Goal: Transaction & Acquisition: Register for event/course

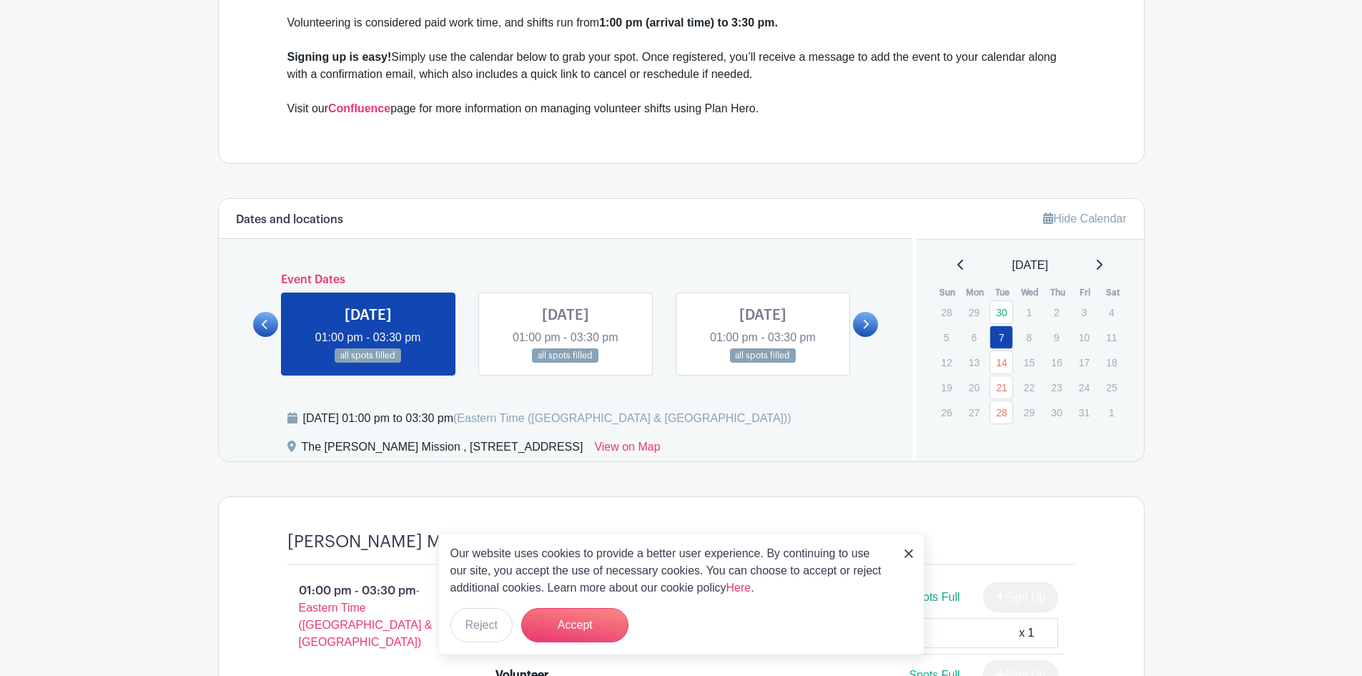
scroll to position [643, 0]
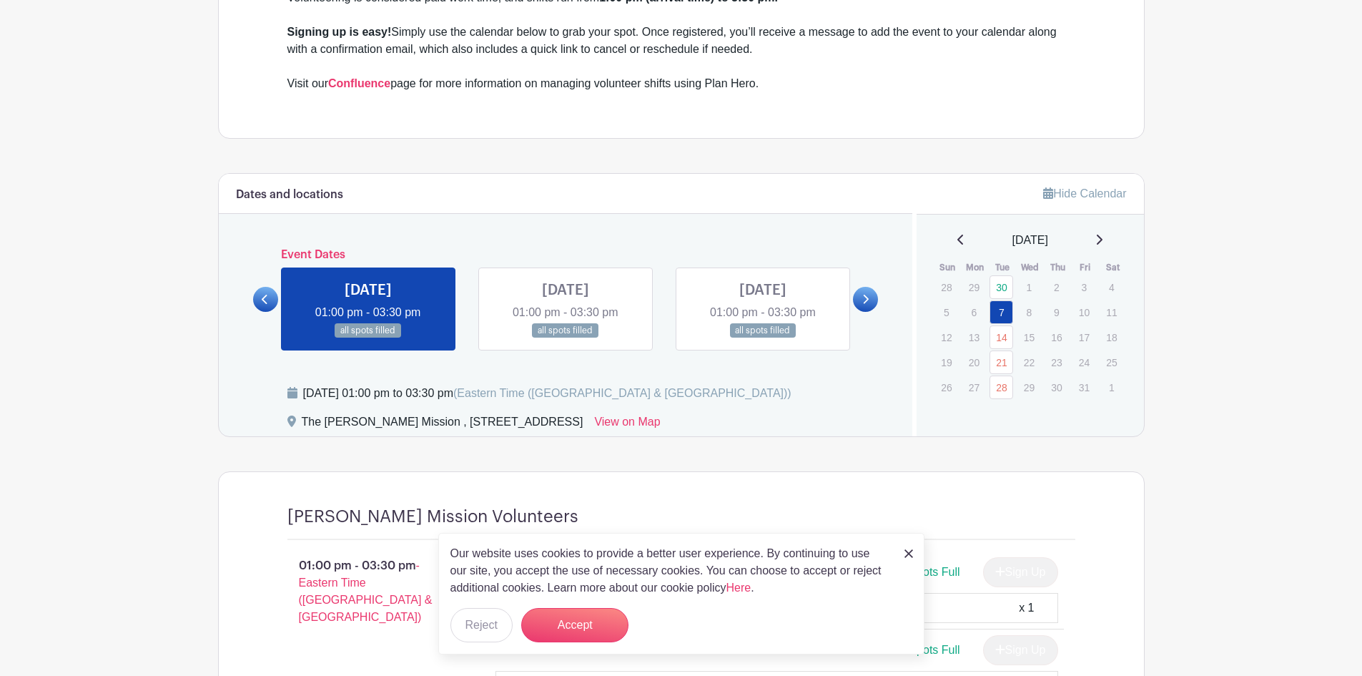
click at [566, 338] on link at bounding box center [566, 338] width 0 height 0
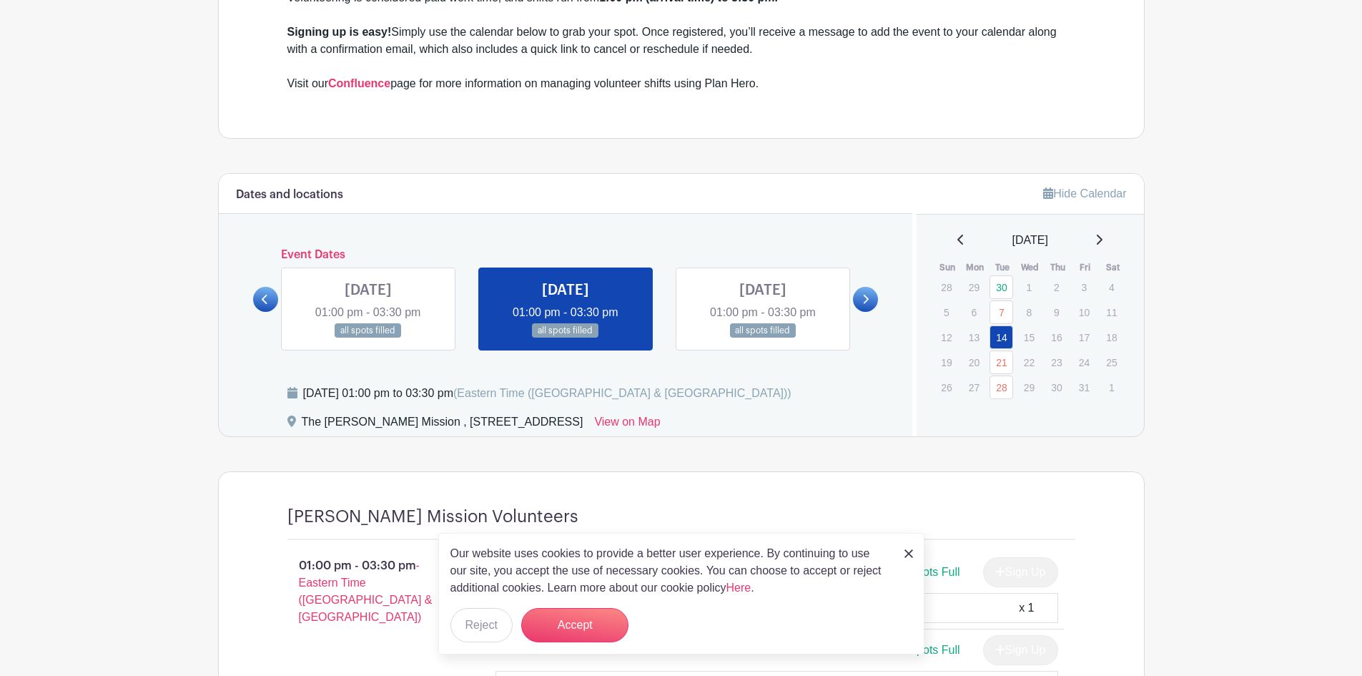
click at [763, 338] on link at bounding box center [763, 338] width 0 height 0
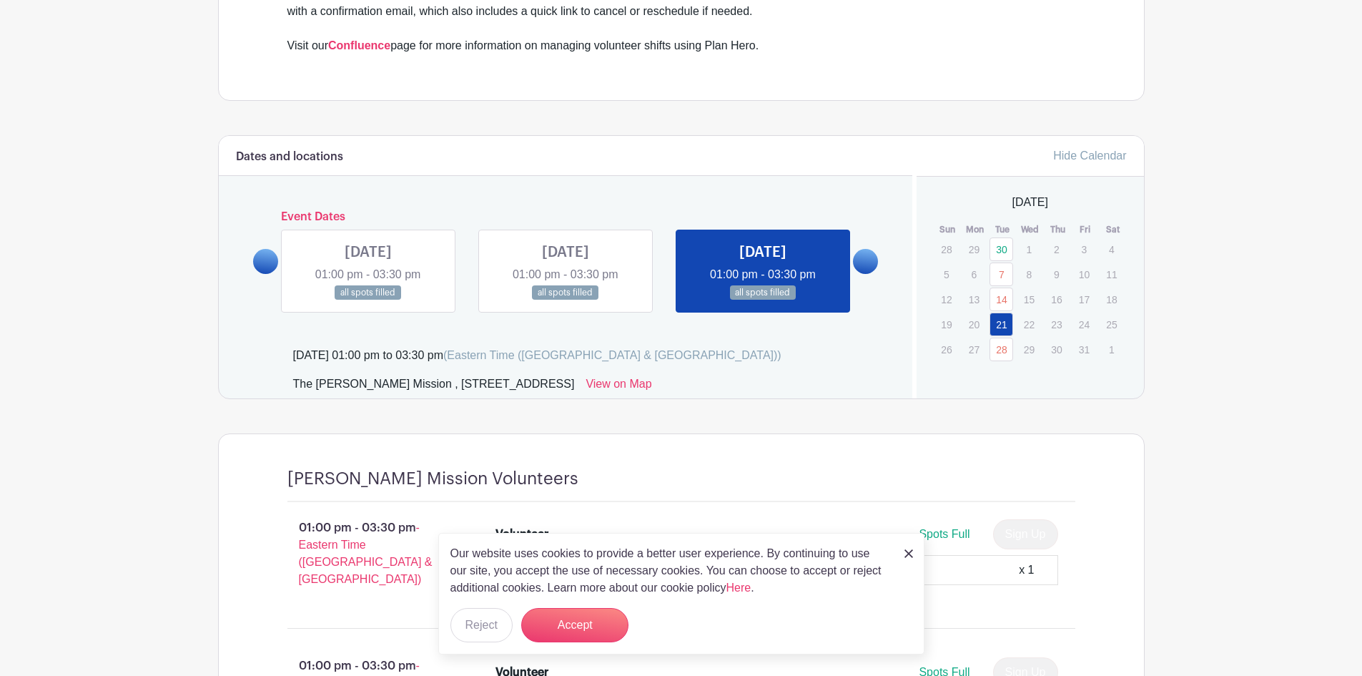
scroll to position [715, 0]
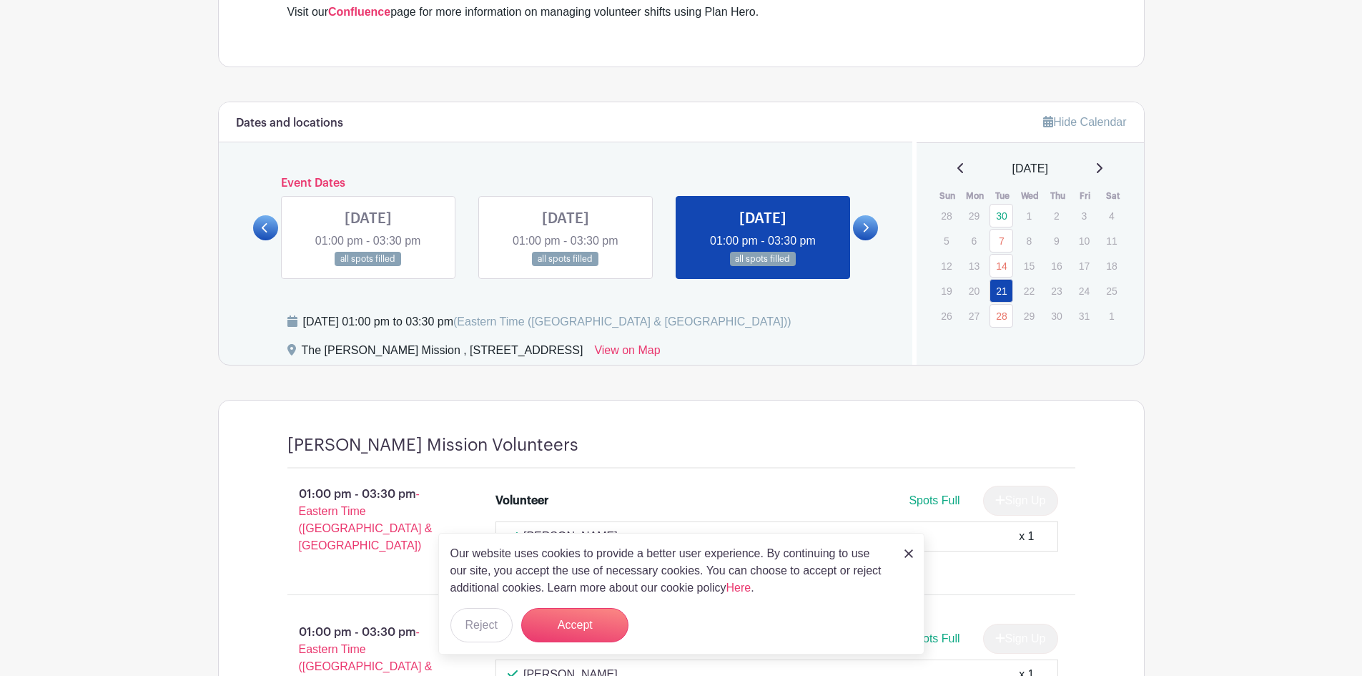
click at [874, 227] on link at bounding box center [865, 227] width 25 height 25
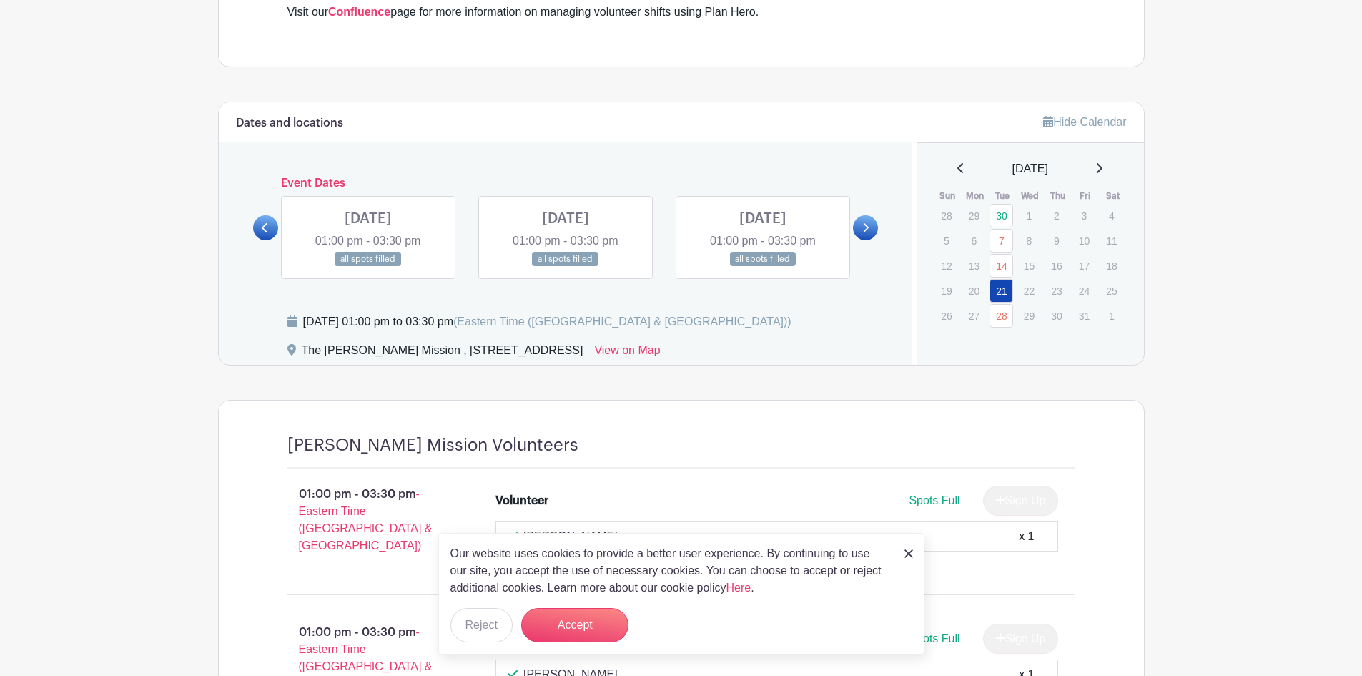
click at [262, 227] on icon at bounding box center [265, 227] width 6 height 11
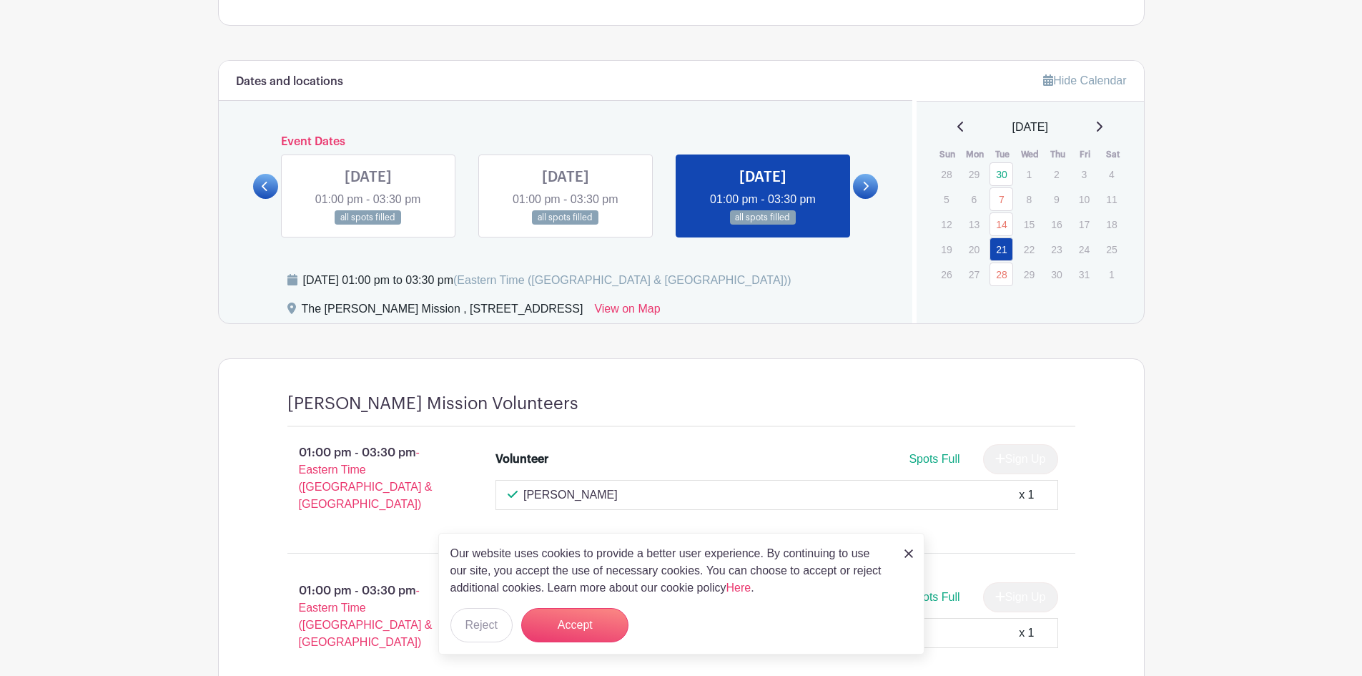
scroll to position [631, 0]
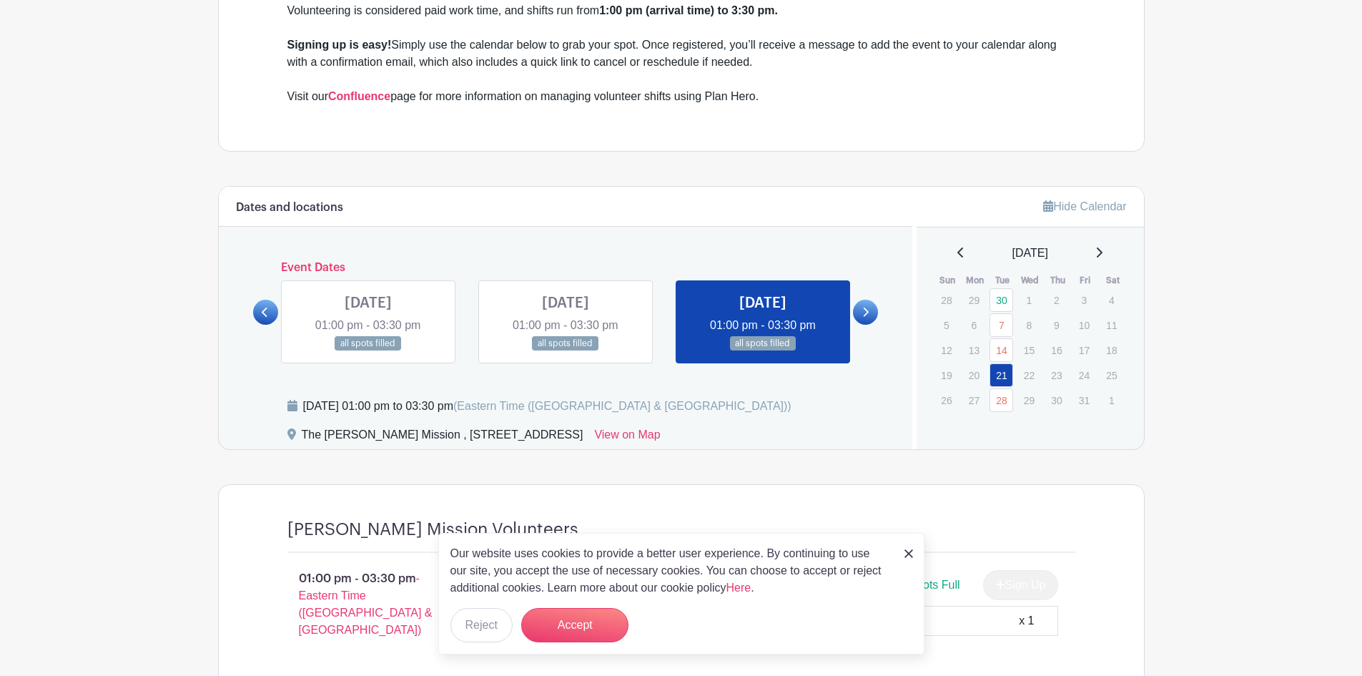
click at [566, 351] on link at bounding box center [566, 351] width 0 height 0
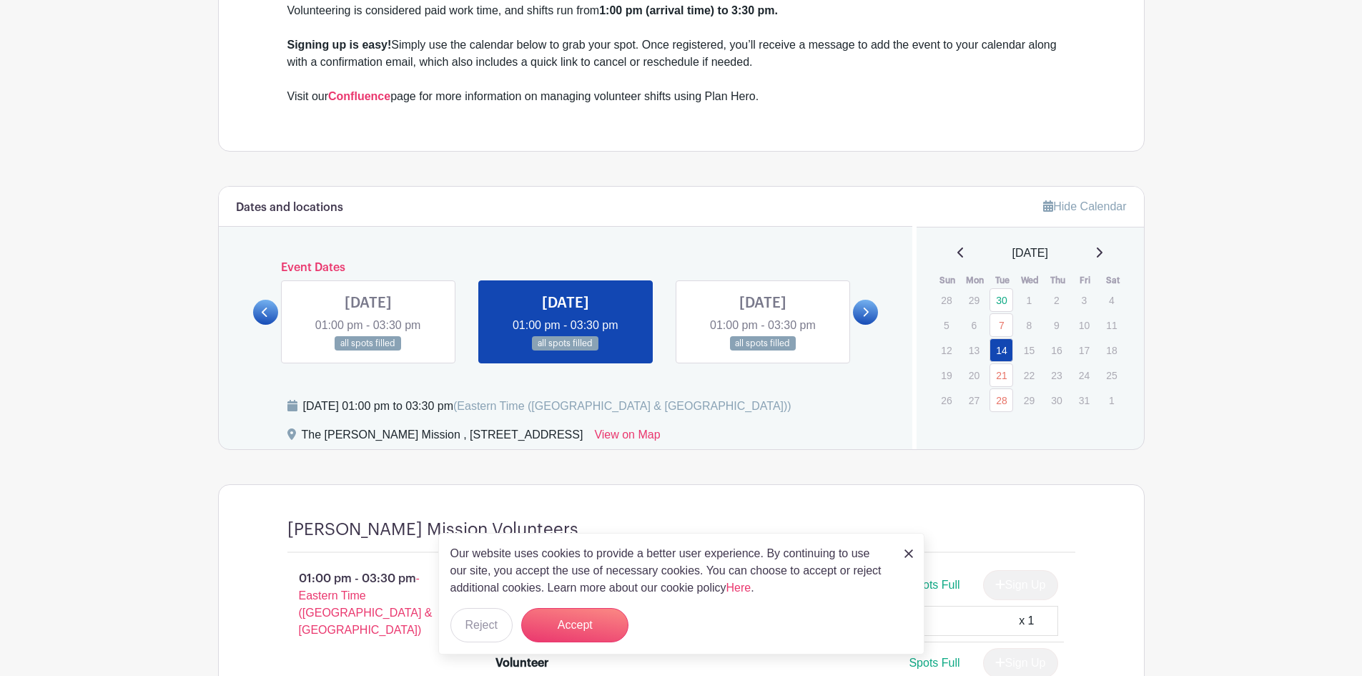
click at [854, 314] on link at bounding box center [865, 312] width 25 height 25
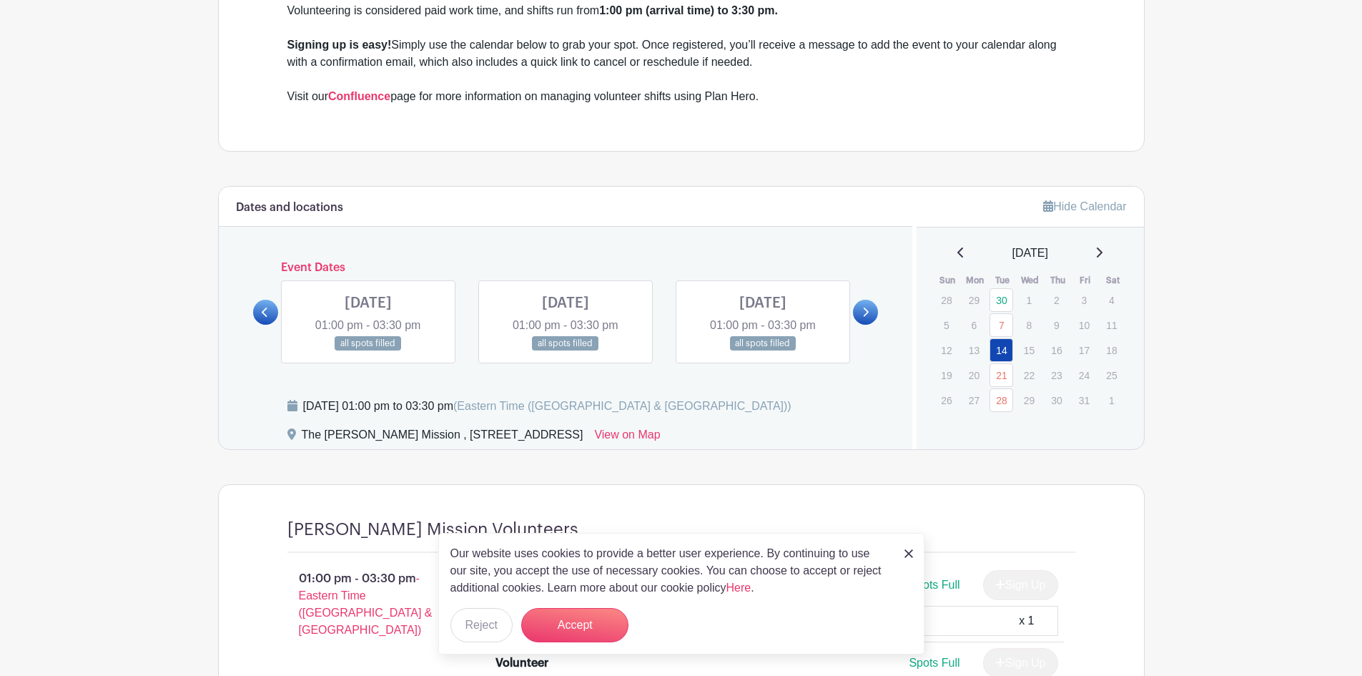
click at [262, 322] on link at bounding box center [265, 312] width 25 height 25
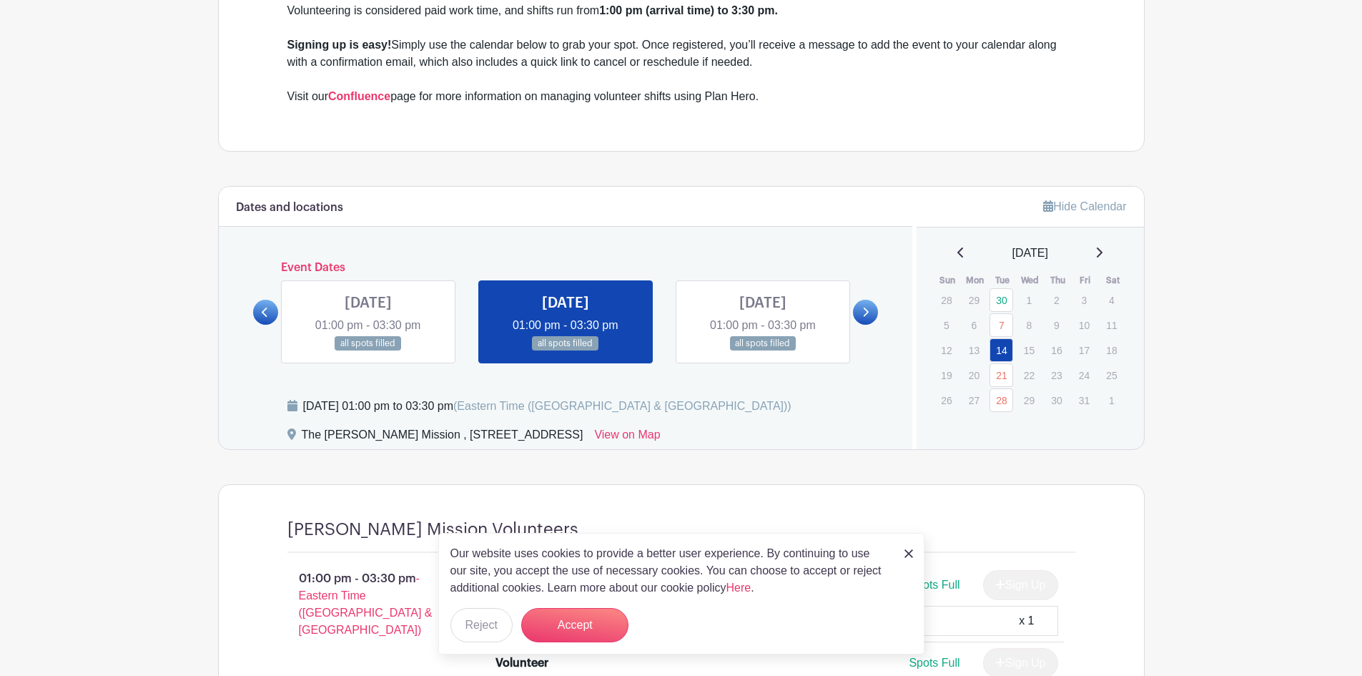
click at [763, 351] on link at bounding box center [763, 351] width 0 height 0
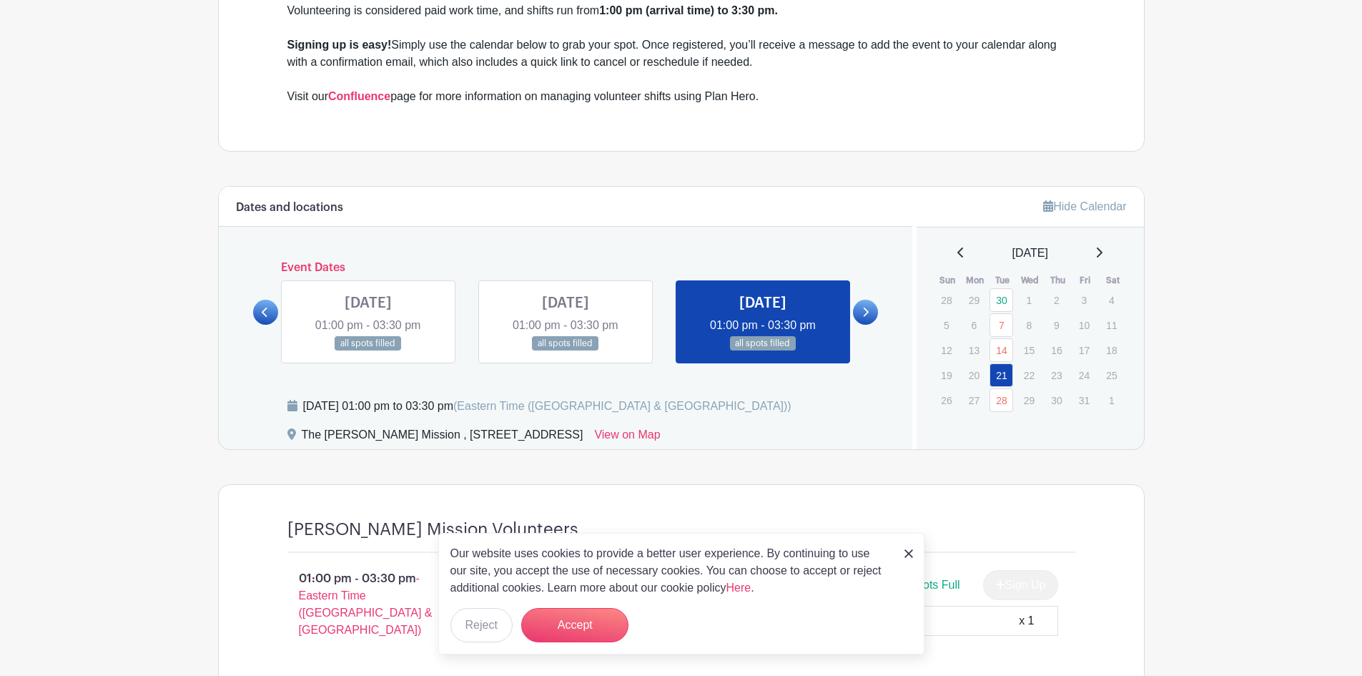
click at [763, 351] on link at bounding box center [763, 351] width 0 height 0
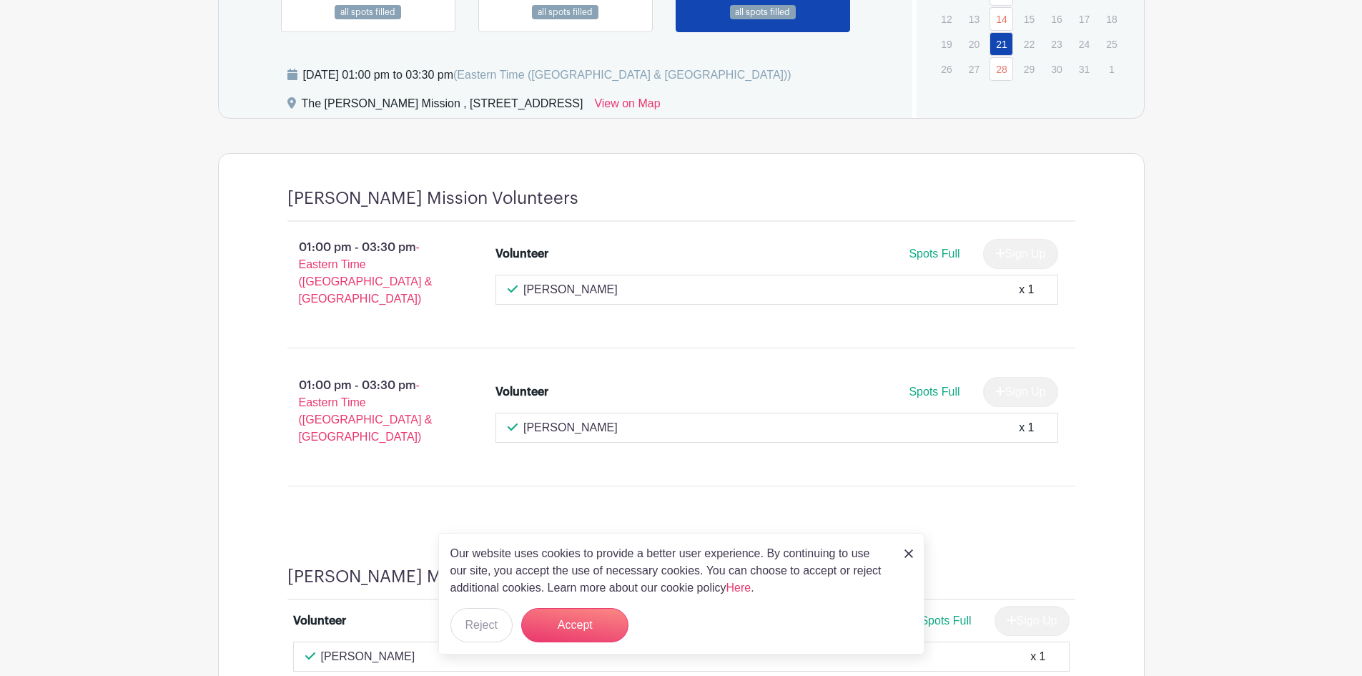
scroll to position [774, 0]
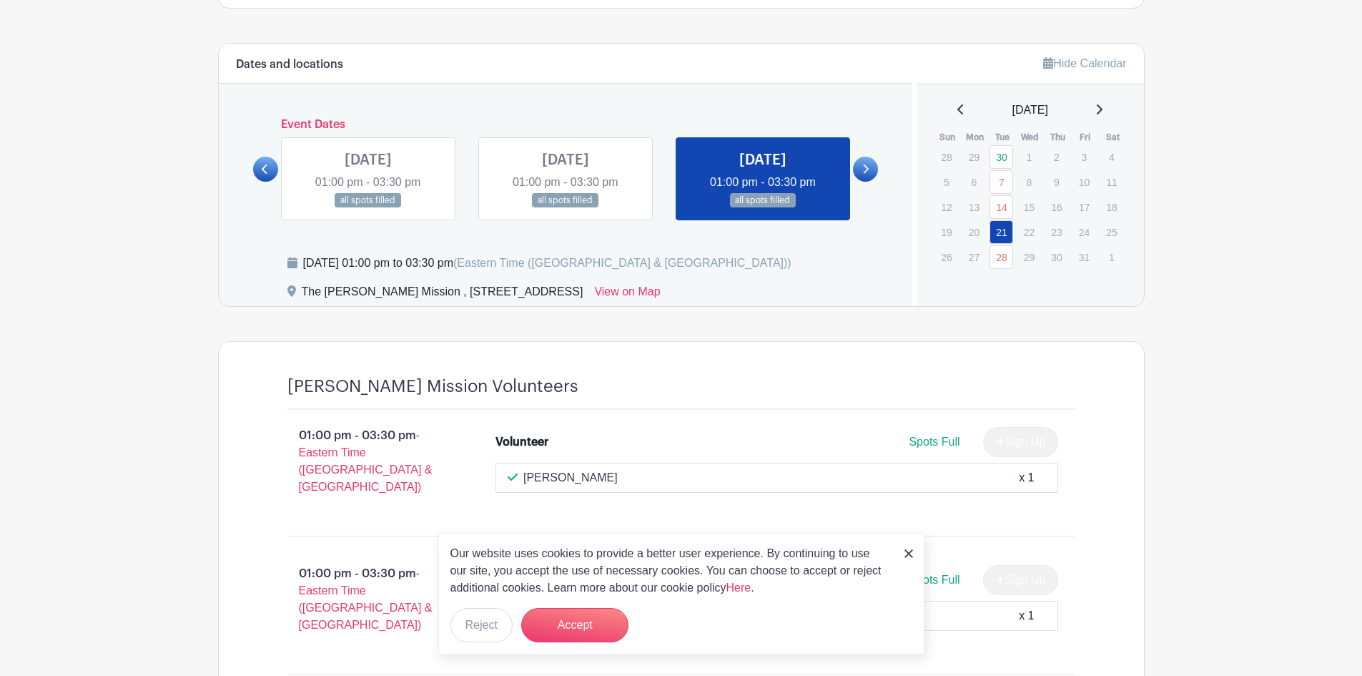
click at [872, 178] on link at bounding box center [865, 169] width 25 height 25
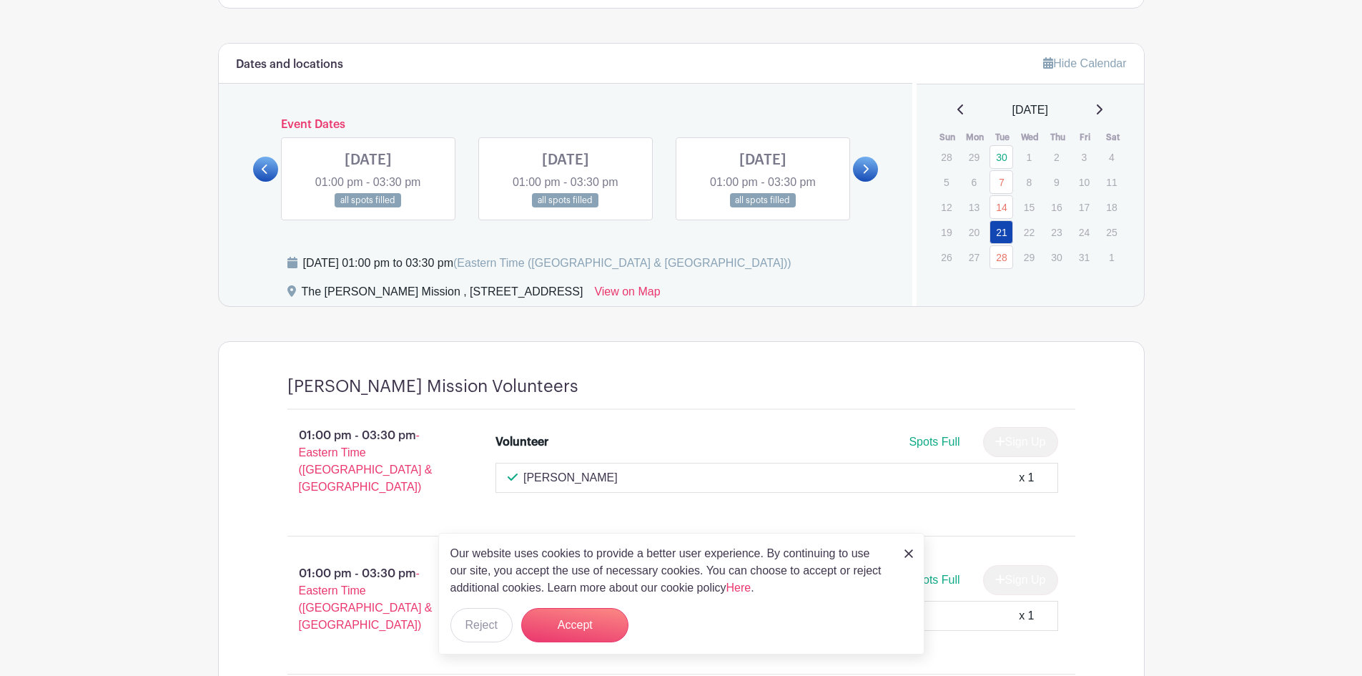
click at [368, 208] on link at bounding box center [368, 208] width 0 height 0
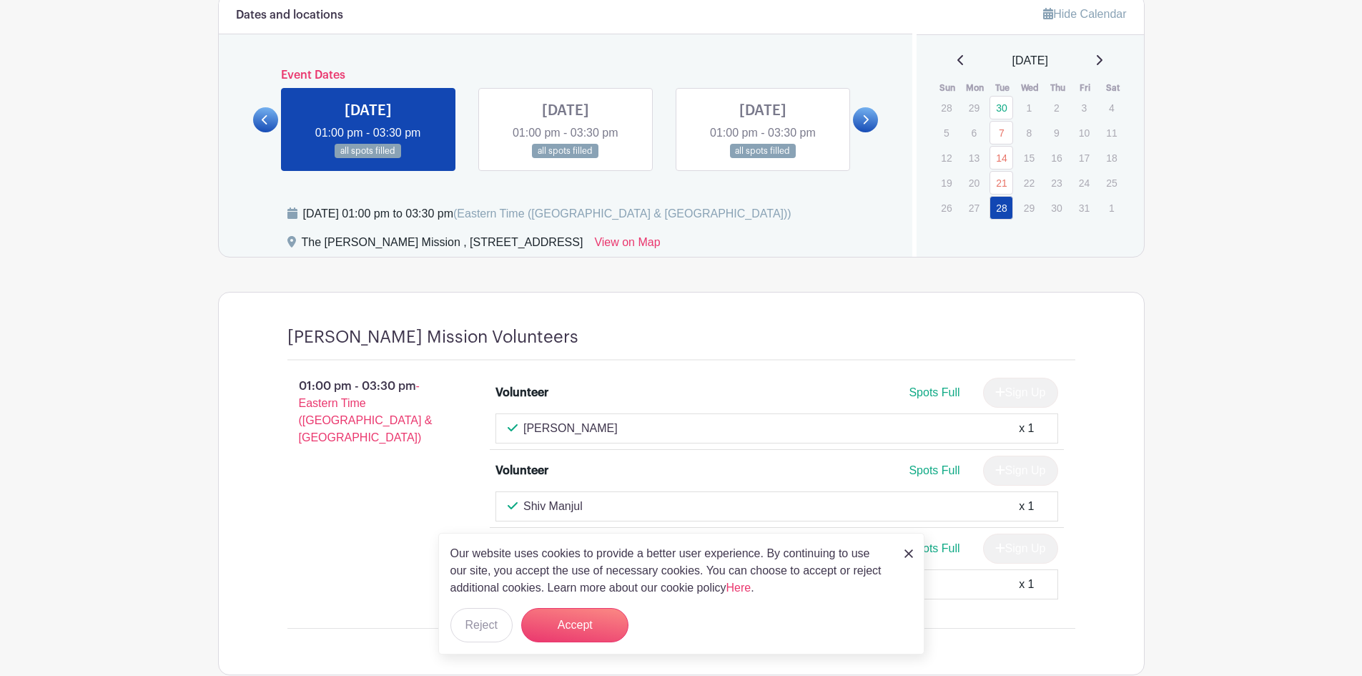
scroll to position [769, 0]
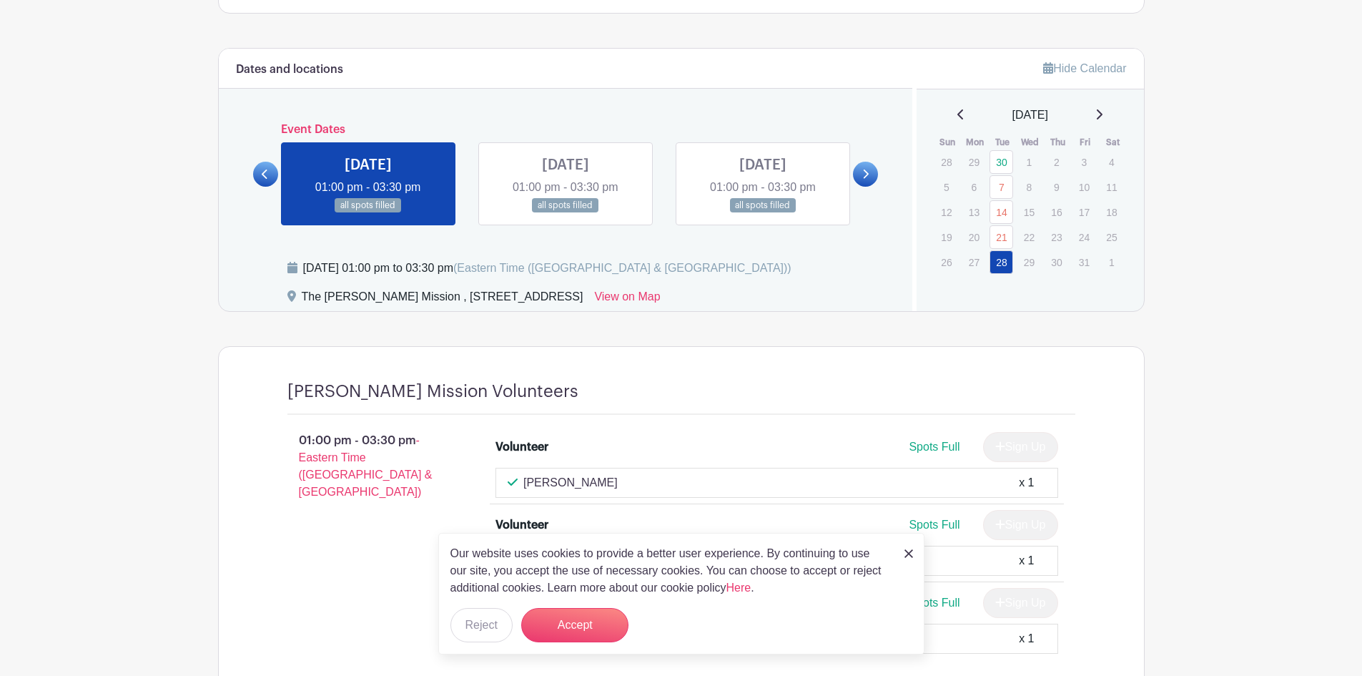
click at [268, 176] on icon at bounding box center [265, 174] width 6 height 11
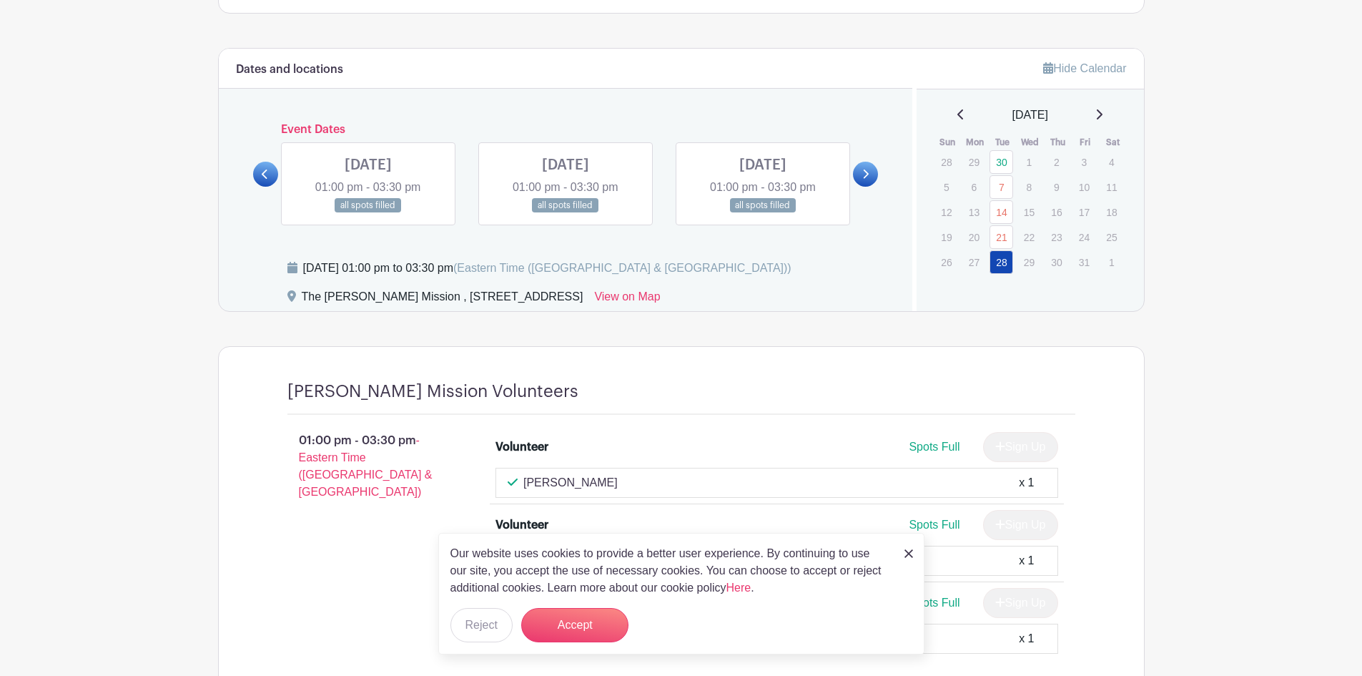
click at [763, 213] on link at bounding box center [763, 213] width 0 height 0
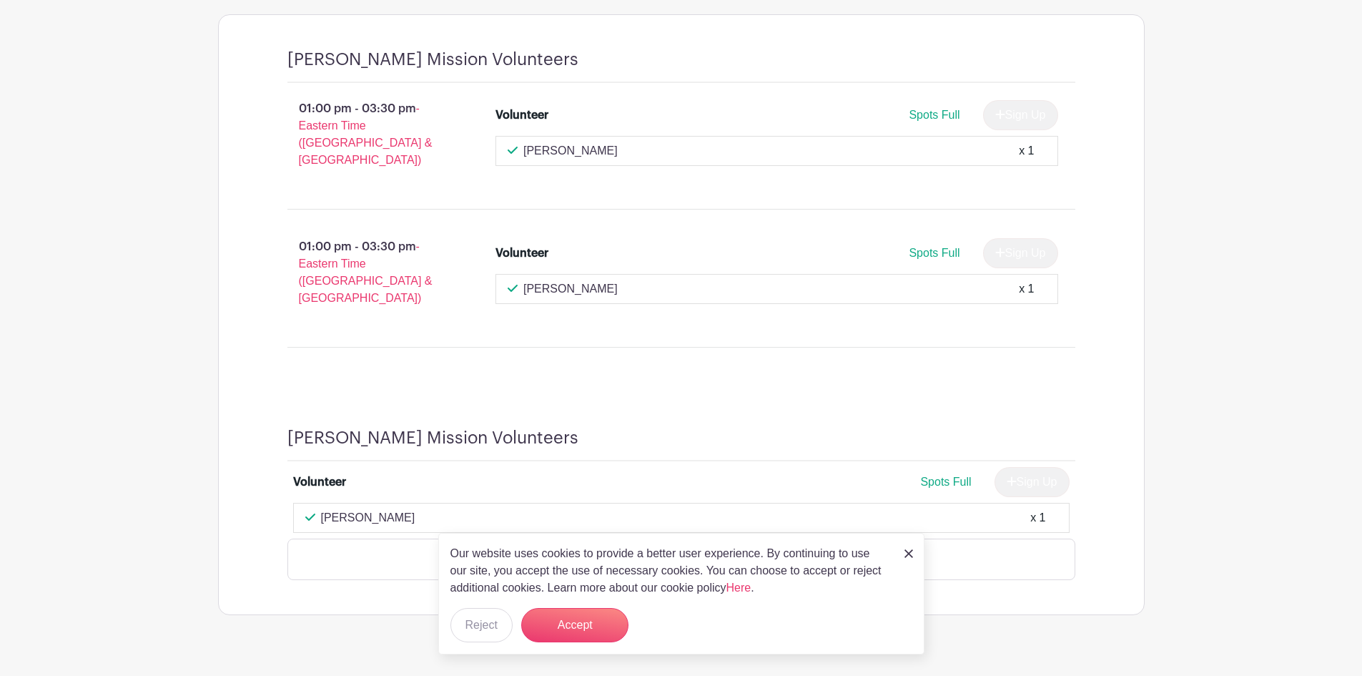
scroll to position [1060, 0]
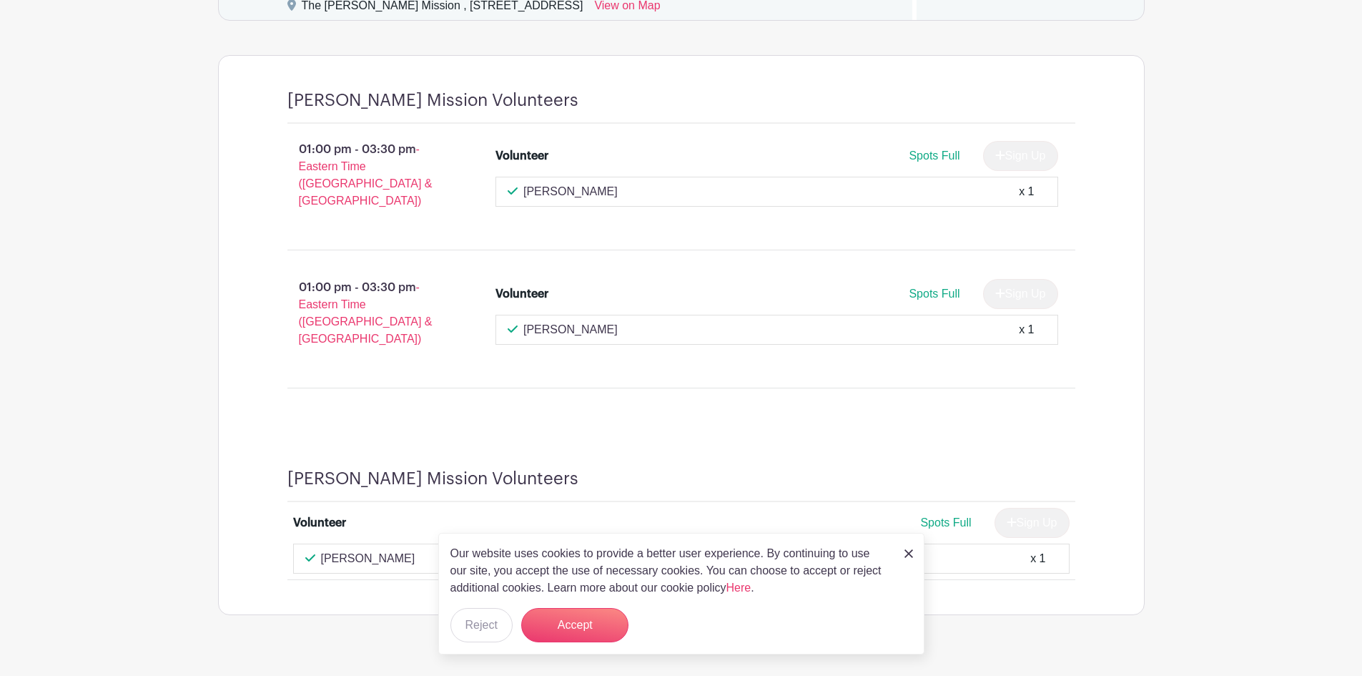
click at [906, 557] on img at bounding box center [908, 553] width 9 height 9
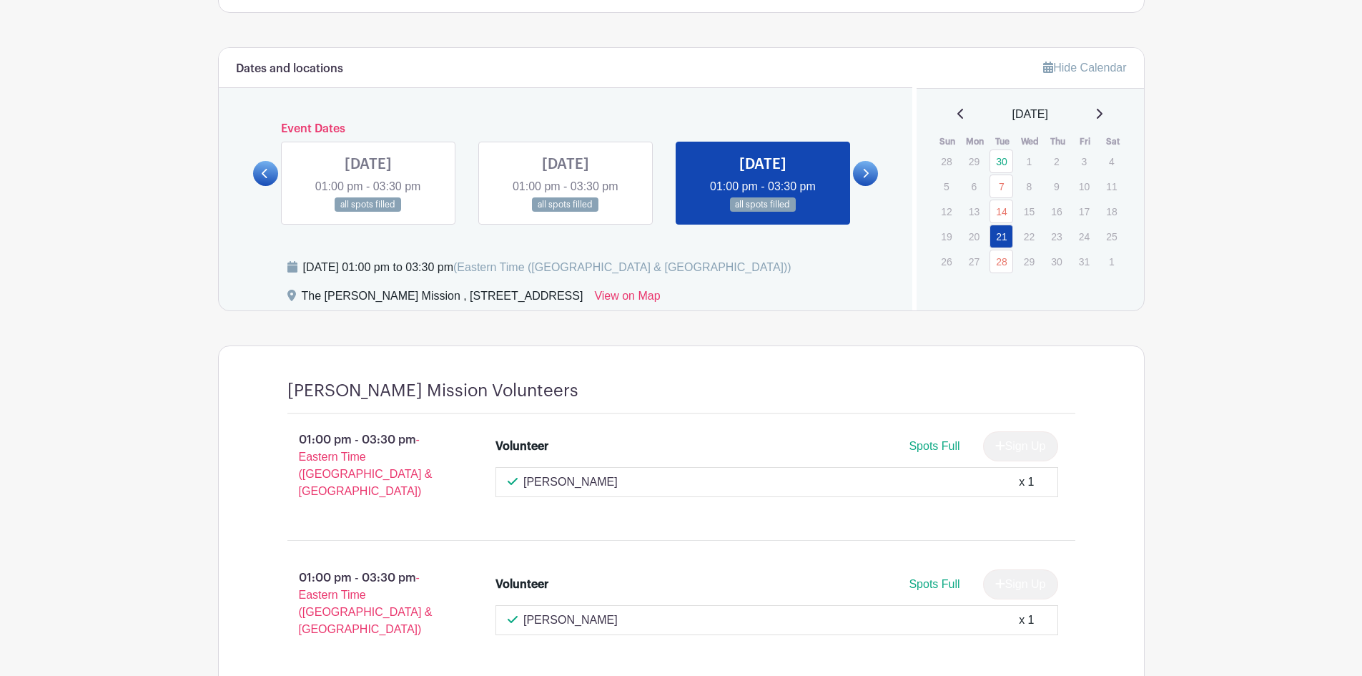
scroll to position [702, 0]
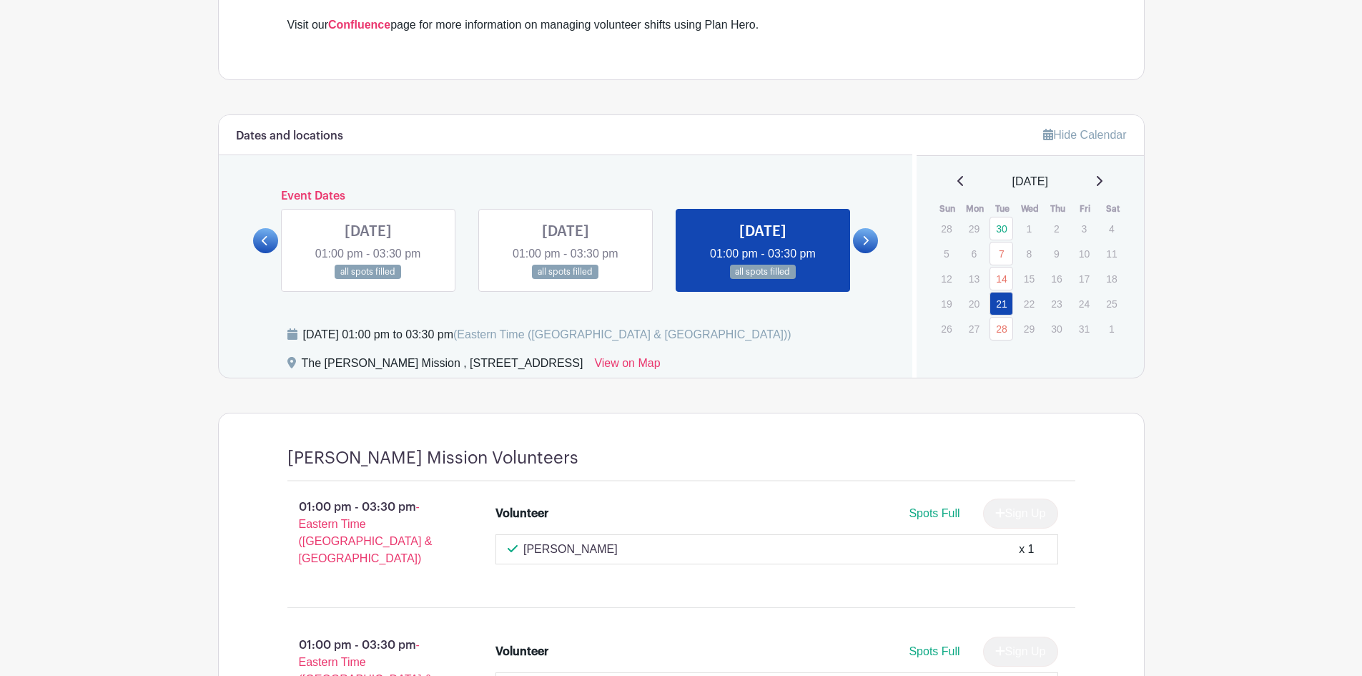
click at [867, 253] on div "Event Dates [DATE] 01:00 pm - 03:30 pm all spots filled [DATE] 01:00 pm - 03:30…" at bounding box center [566, 240] width 626 height 102
click at [867, 251] on link at bounding box center [865, 240] width 25 height 25
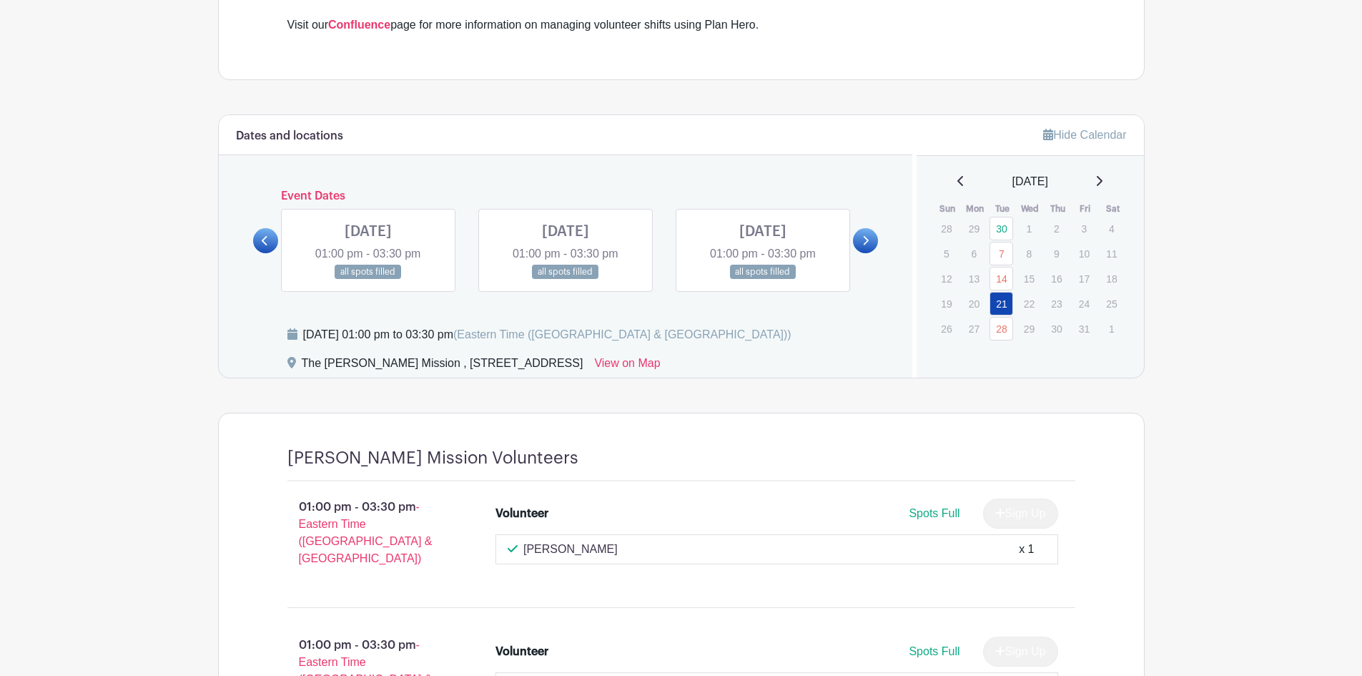
click at [867, 251] on link at bounding box center [865, 240] width 25 height 25
click at [262, 251] on link at bounding box center [265, 240] width 25 height 25
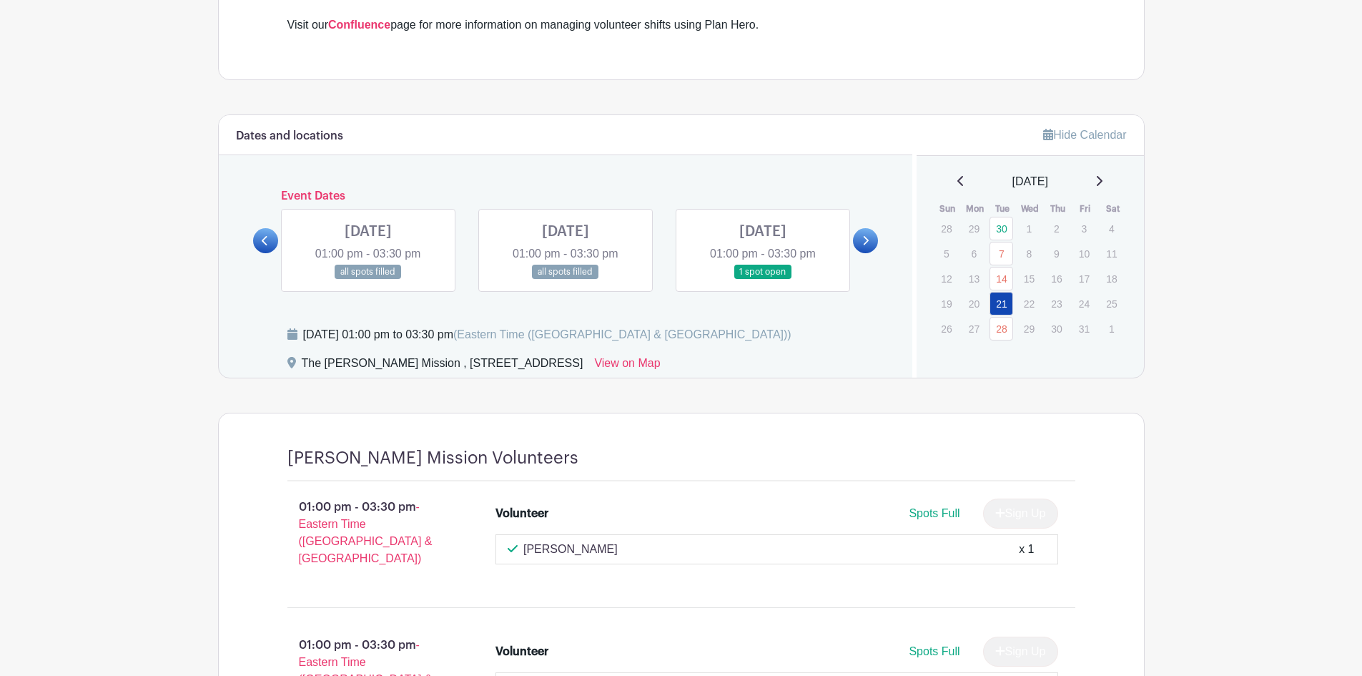
click at [763, 280] on link at bounding box center [763, 280] width 0 height 0
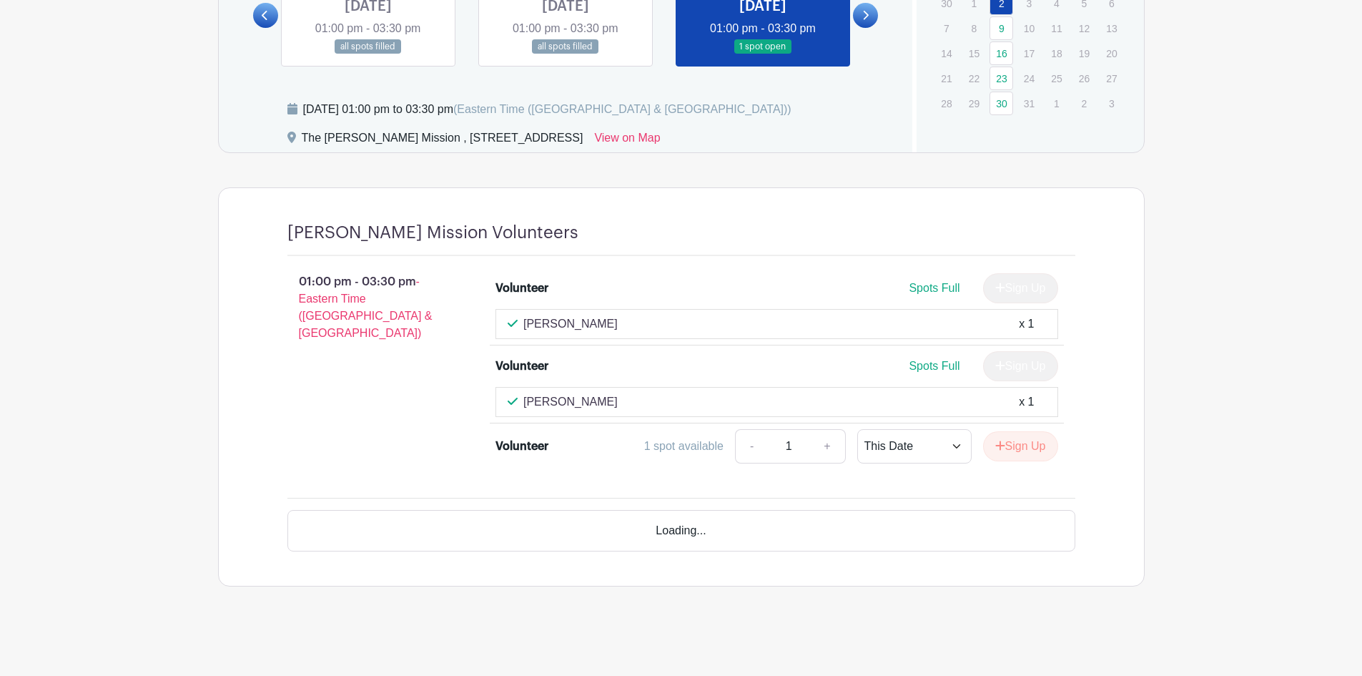
scroll to position [886, 0]
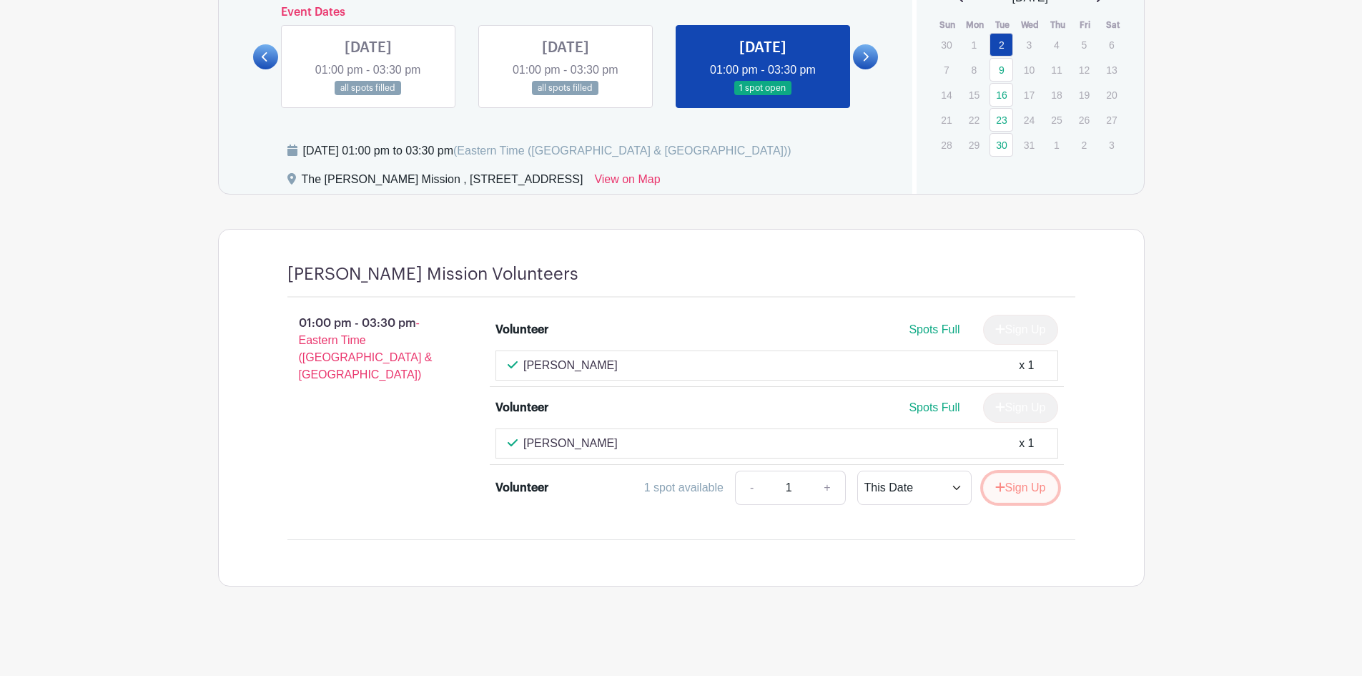
click at [1015, 494] on button "Sign Up" at bounding box center [1020, 488] width 75 height 30
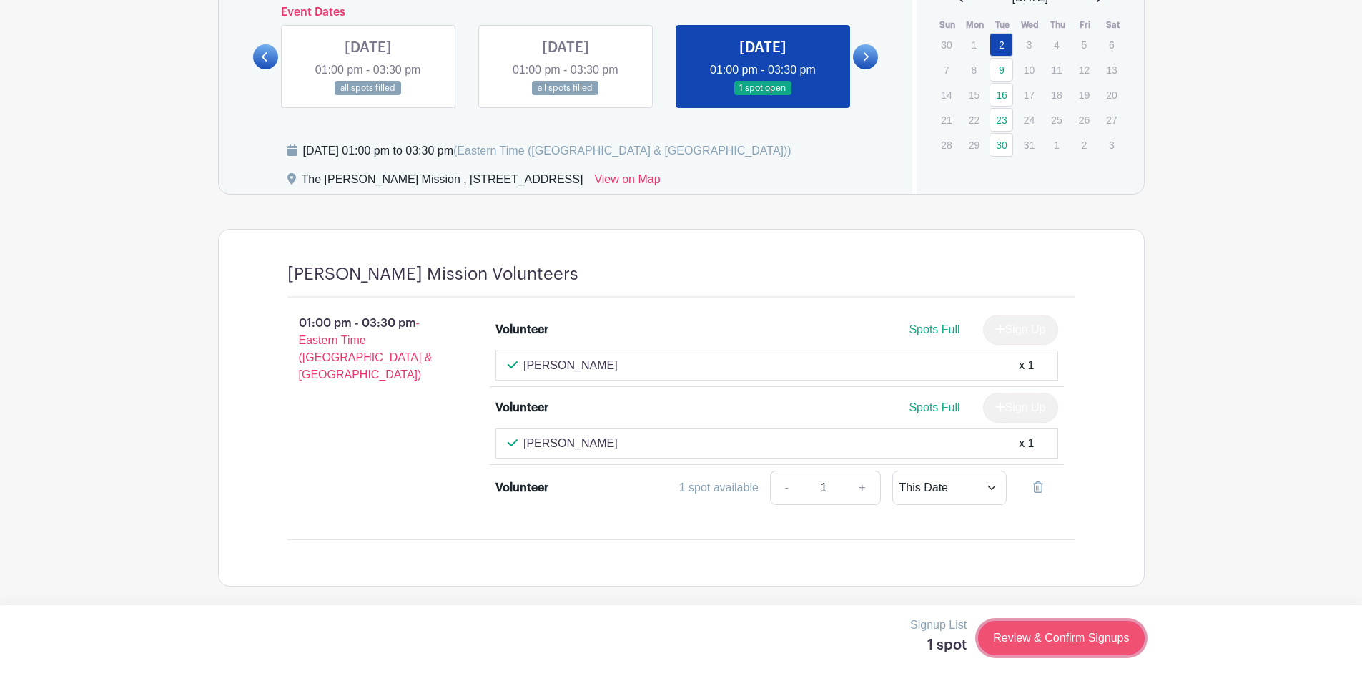
click at [1044, 646] on link "Review & Confirm Signups" at bounding box center [1061, 638] width 166 height 34
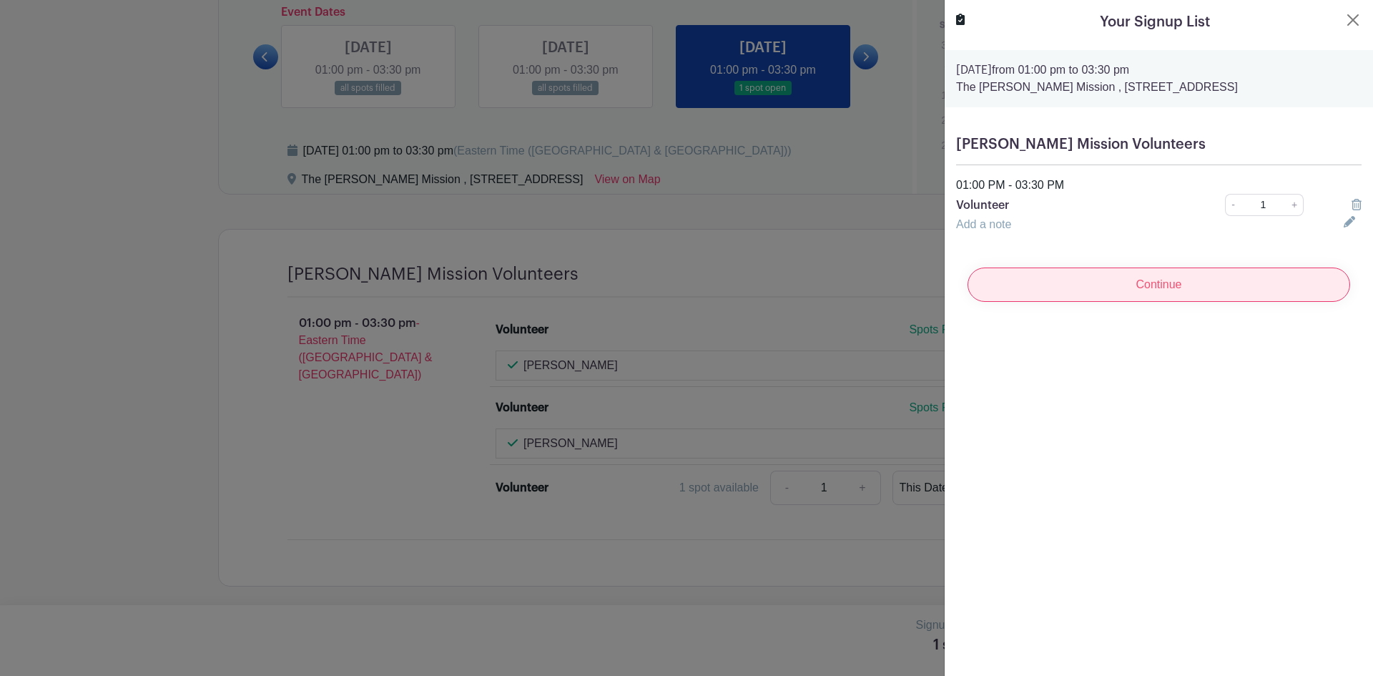
click at [1102, 295] on input "Continue" at bounding box center [1158, 284] width 383 height 34
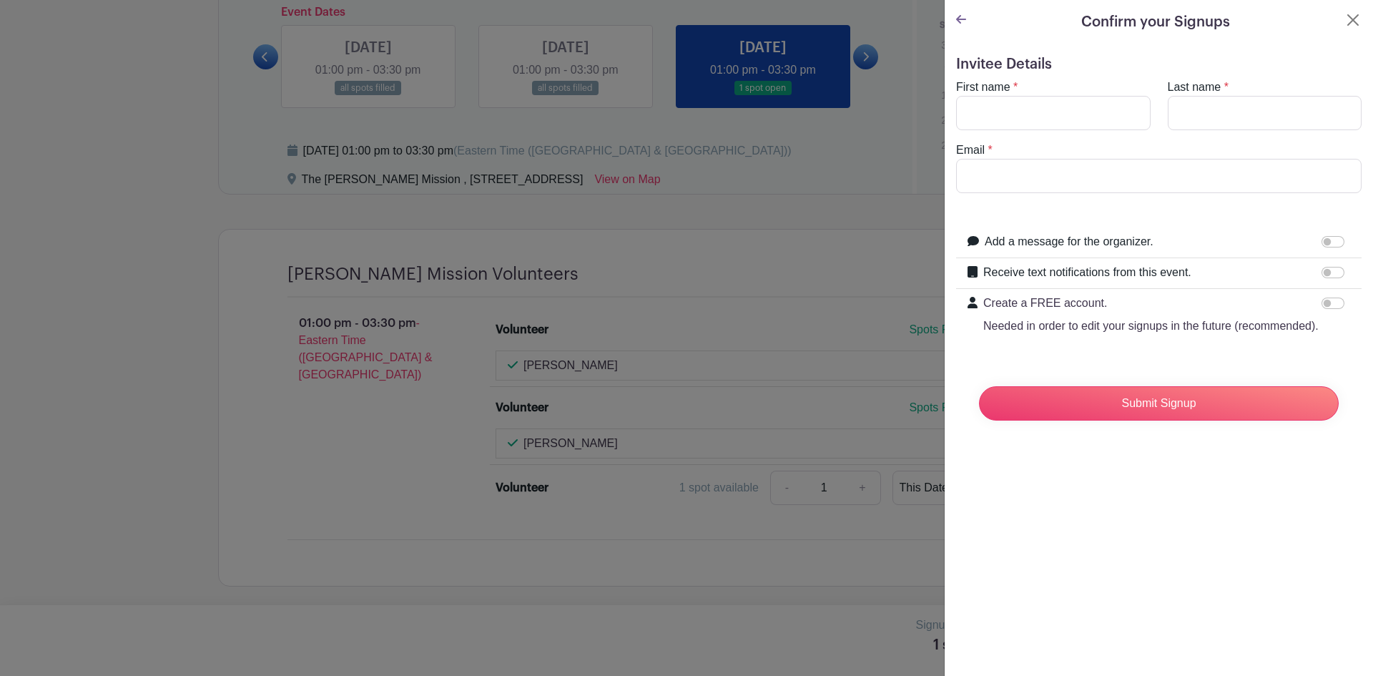
click at [965, 21] on icon at bounding box center [961, 19] width 10 height 11
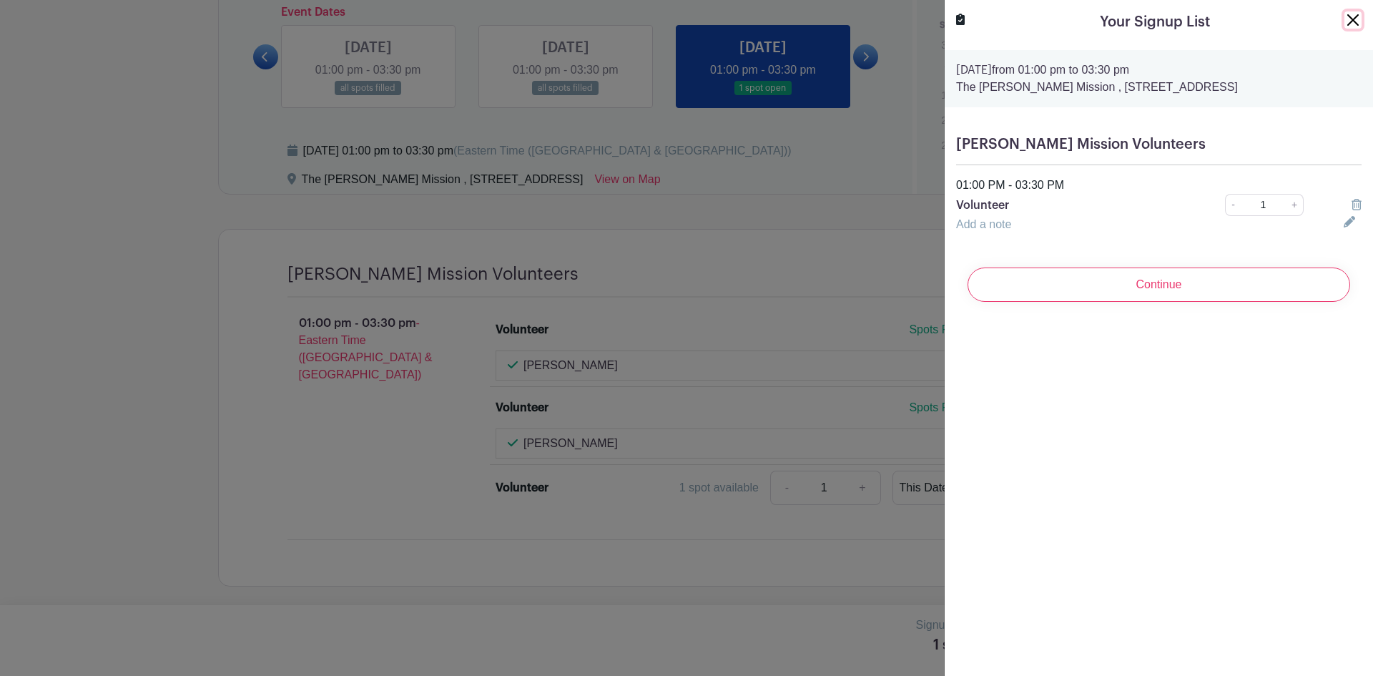
click at [1344, 19] on button "Close" at bounding box center [1352, 19] width 17 height 17
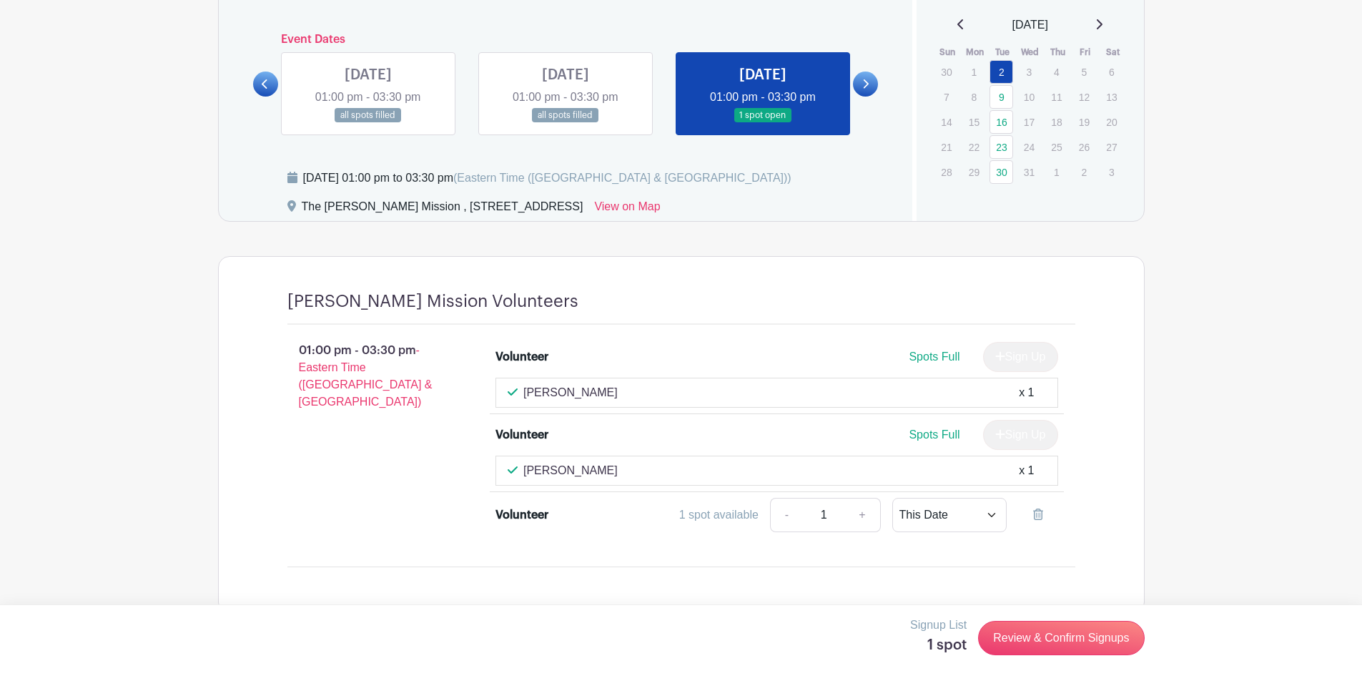
scroll to position [814, 0]
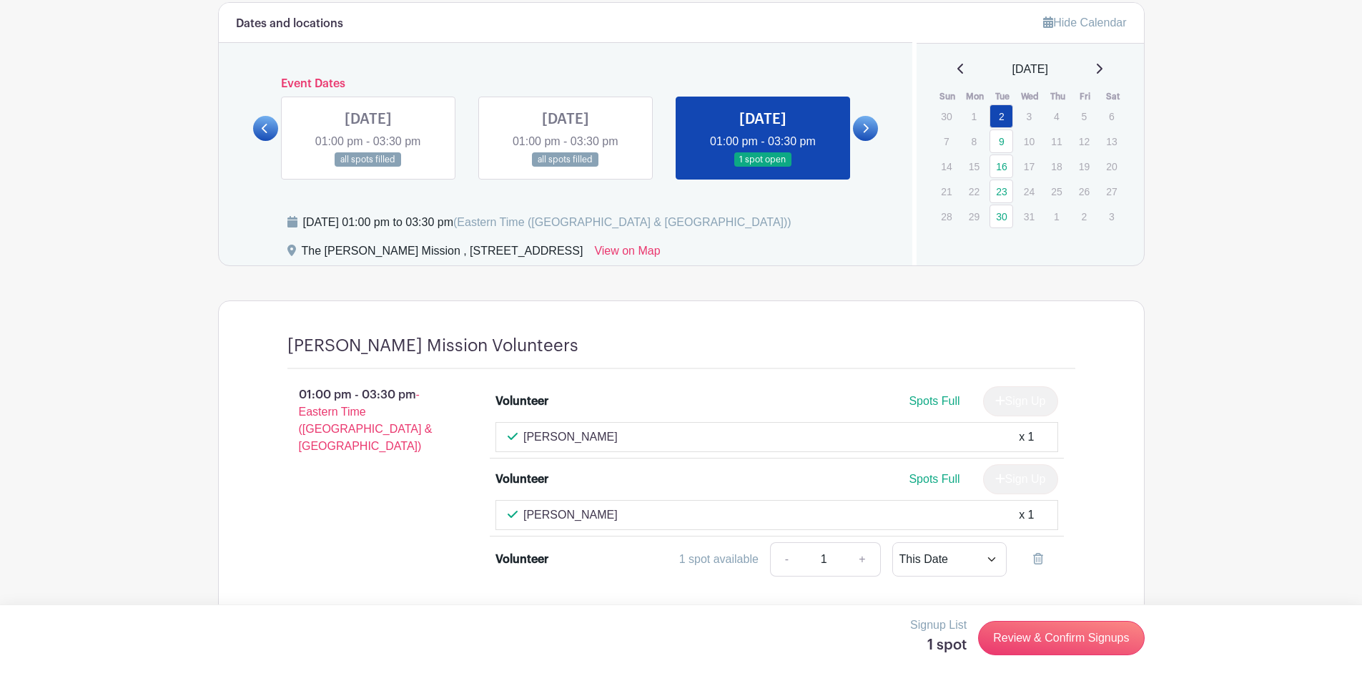
click at [863, 134] on link at bounding box center [865, 128] width 25 height 25
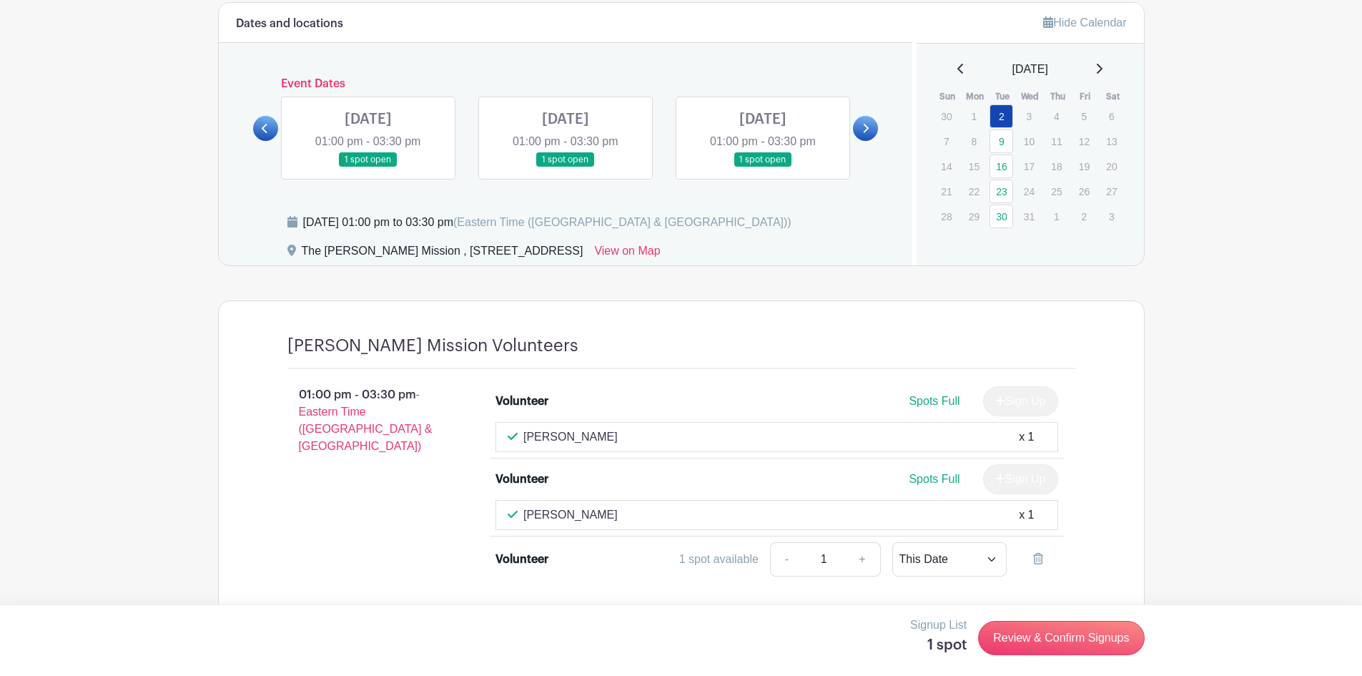
click at [368, 167] on link at bounding box center [368, 167] width 0 height 0
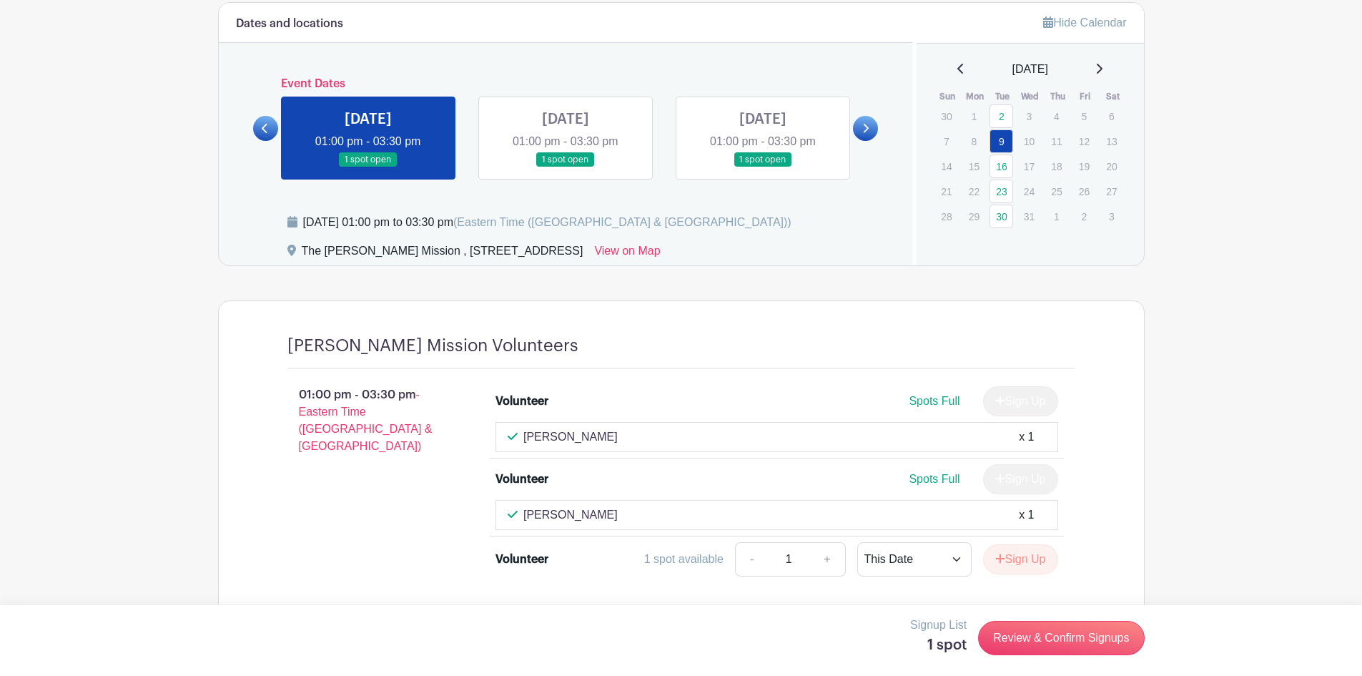
click at [368, 167] on link at bounding box center [368, 167] width 0 height 0
click at [566, 167] on link at bounding box center [566, 167] width 0 height 0
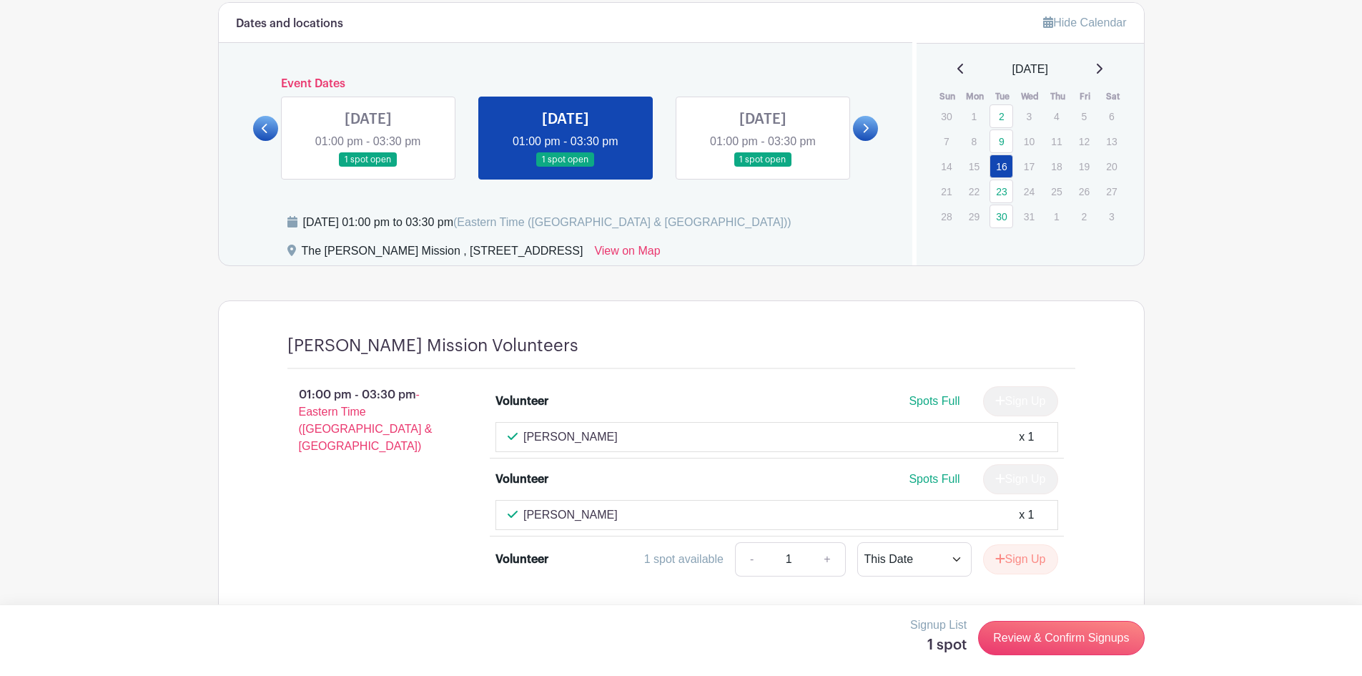
click at [763, 167] on link at bounding box center [763, 167] width 0 height 0
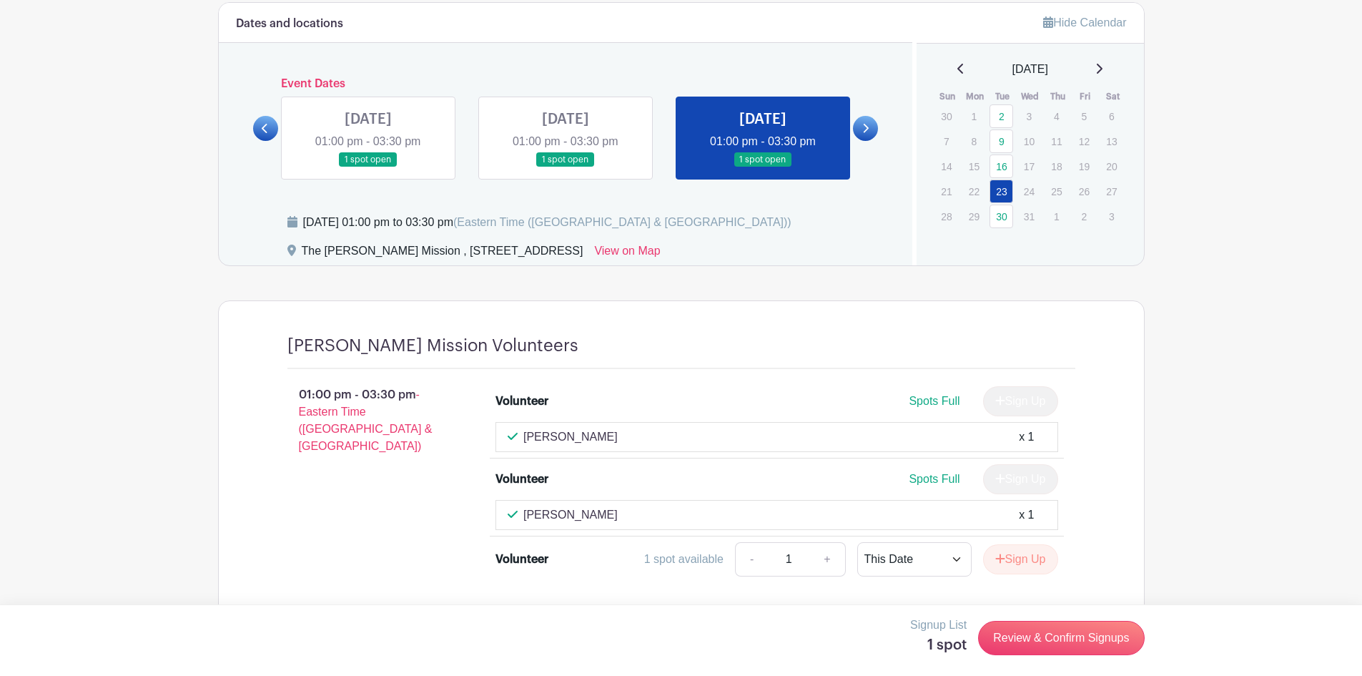
click at [872, 129] on link at bounding box center [865, 128] width 25 height 25
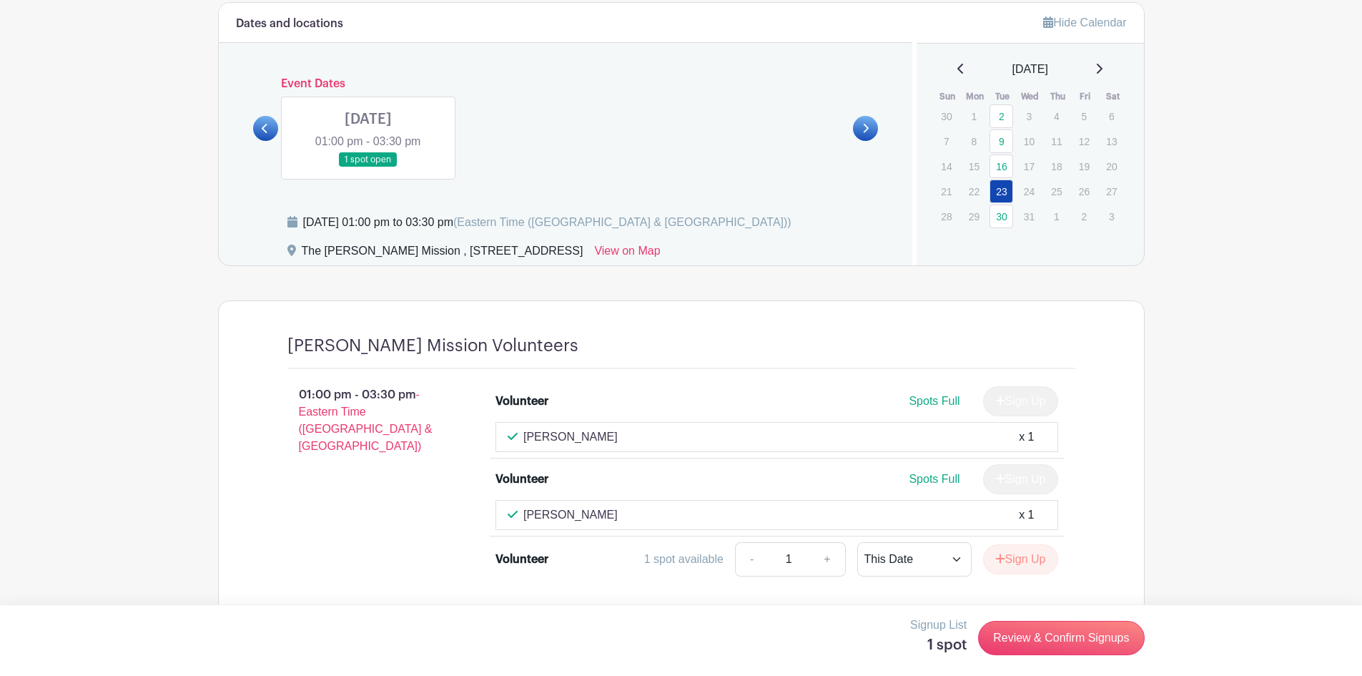
click at [368, 167] on link at bounding box center [368, 167] width 0 height 0
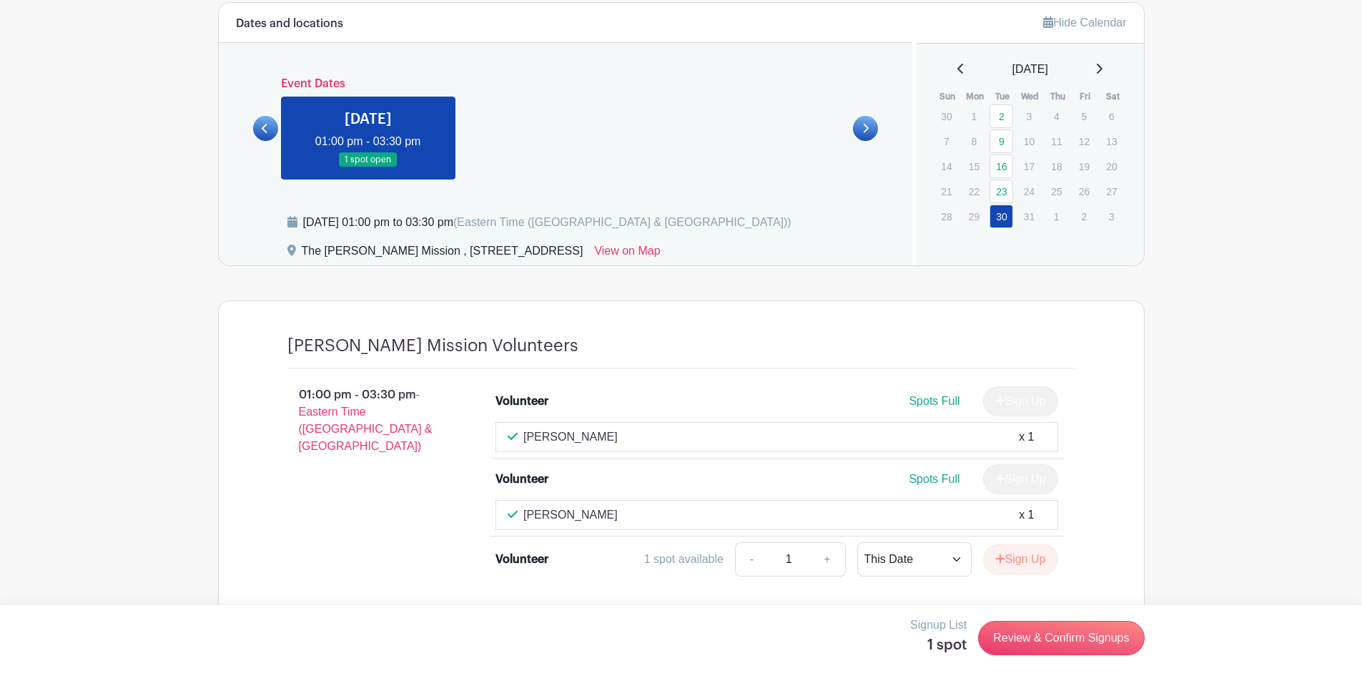
click at [271, 129] on link at bounding box center [265, 128] width 25 height 25
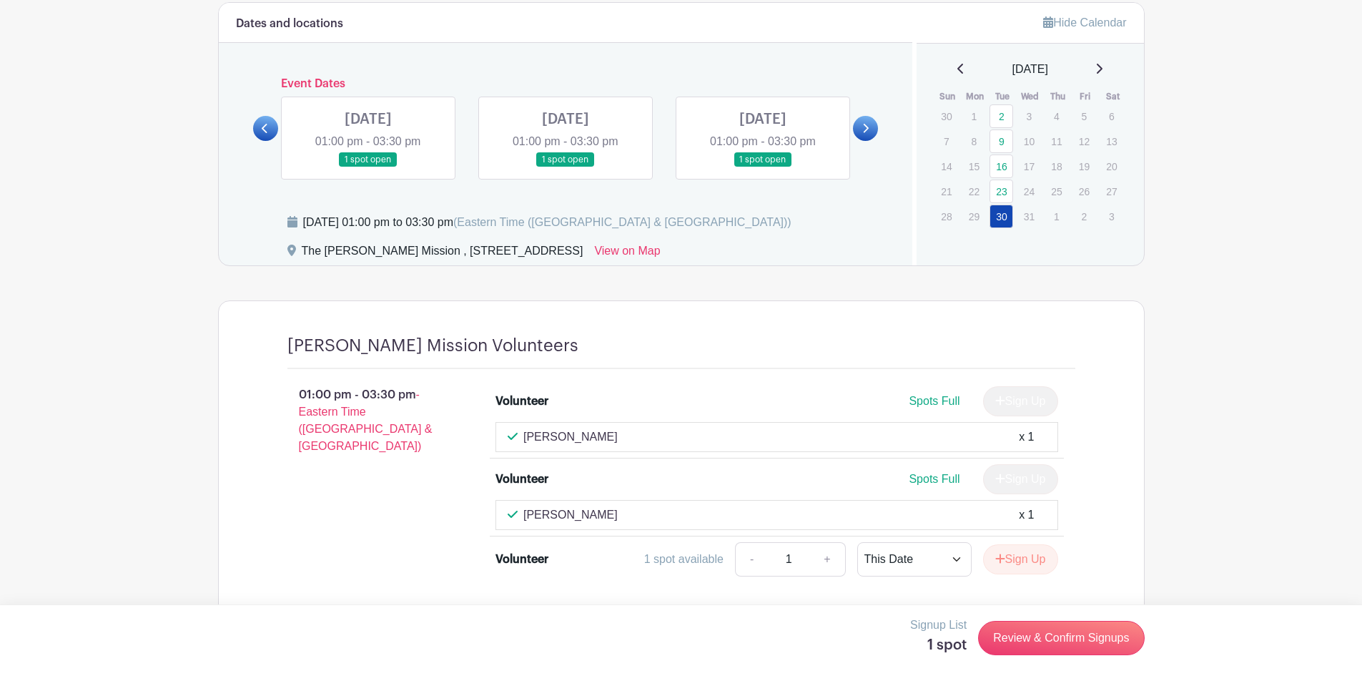
click at [271, 129] on link at bounding box center [265, 128] width 25 height 25
click at [763, 167] on link at bounding box center [763, 167] width 0 height 0
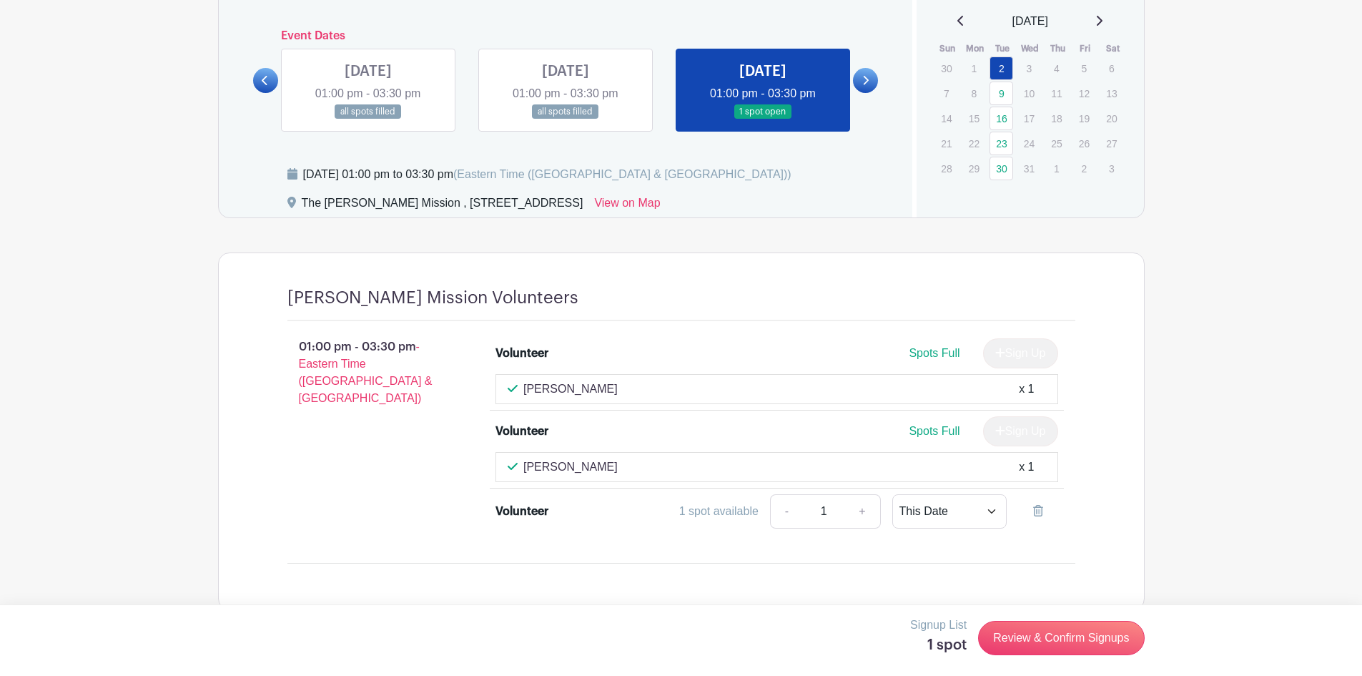
scroll to position [886, 0]
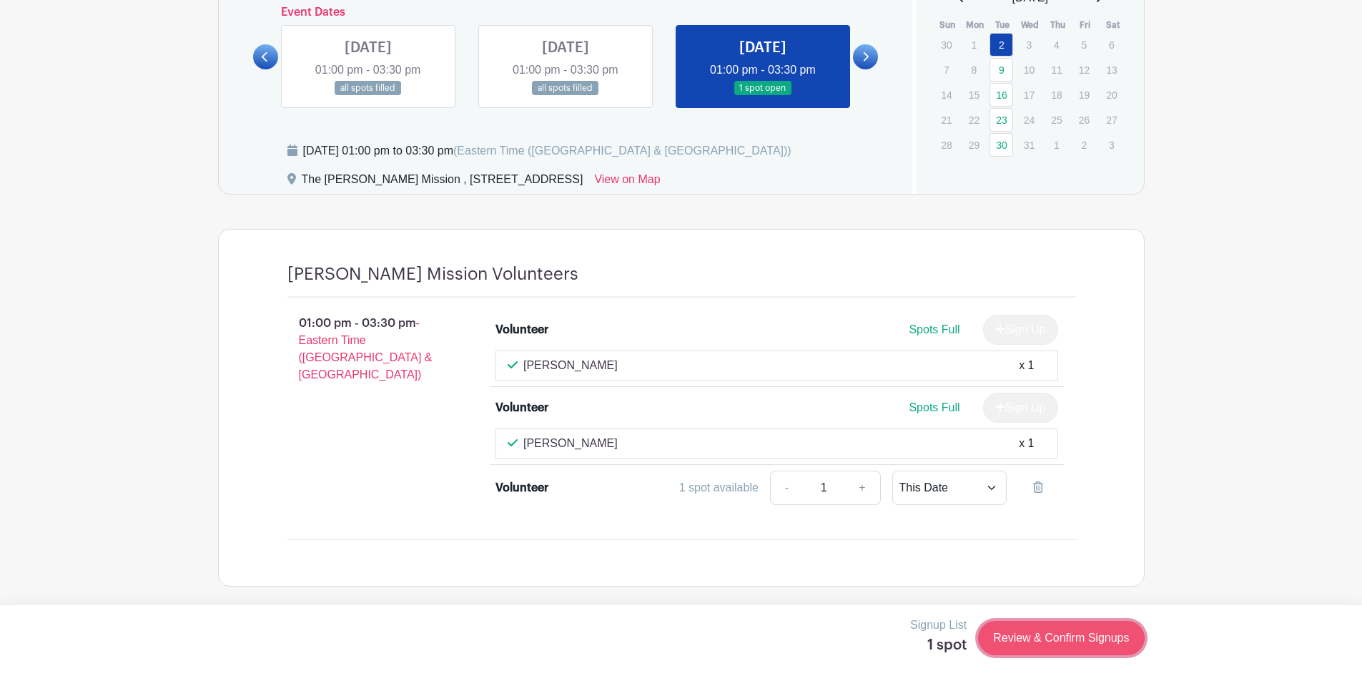
click at [1029, 624] on link "Review & Confirm Signups" at bounding box center [1061, 638] width 166 height 34
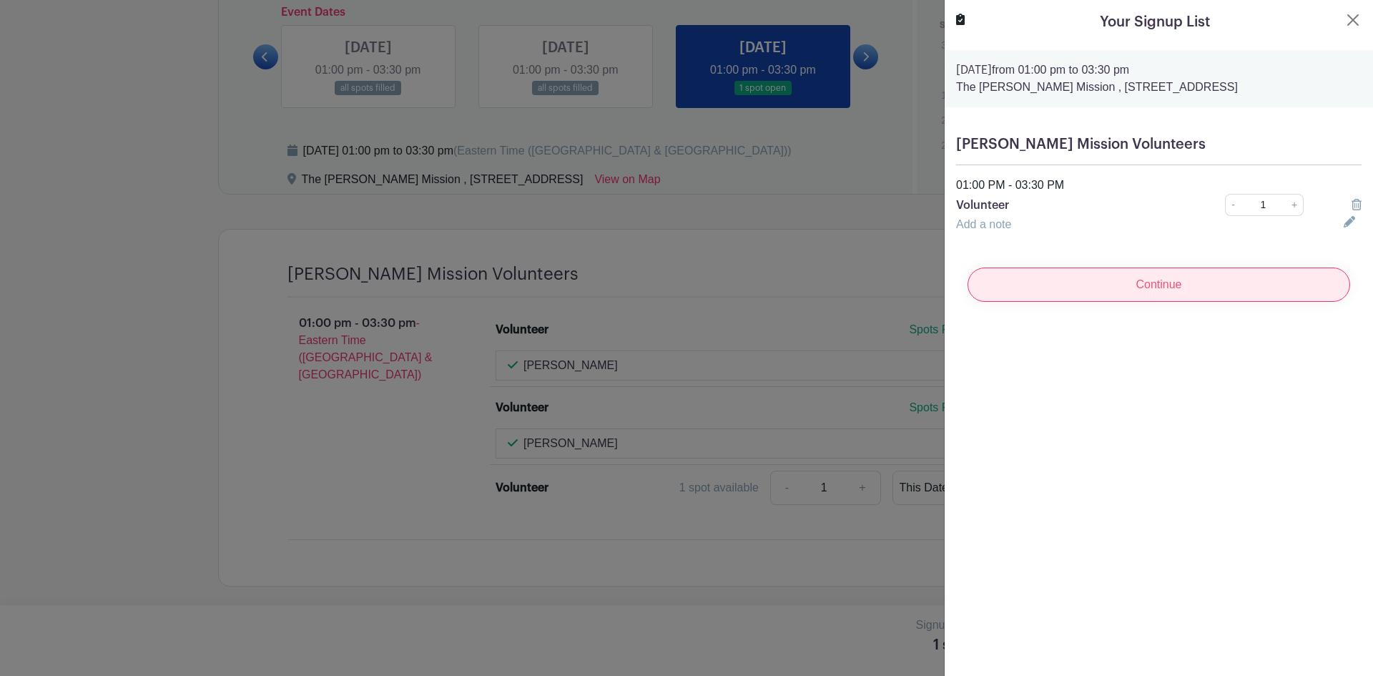
click at [1148, 290] on input "Continue" at bounding box center [1158, 284] width 383 height 34
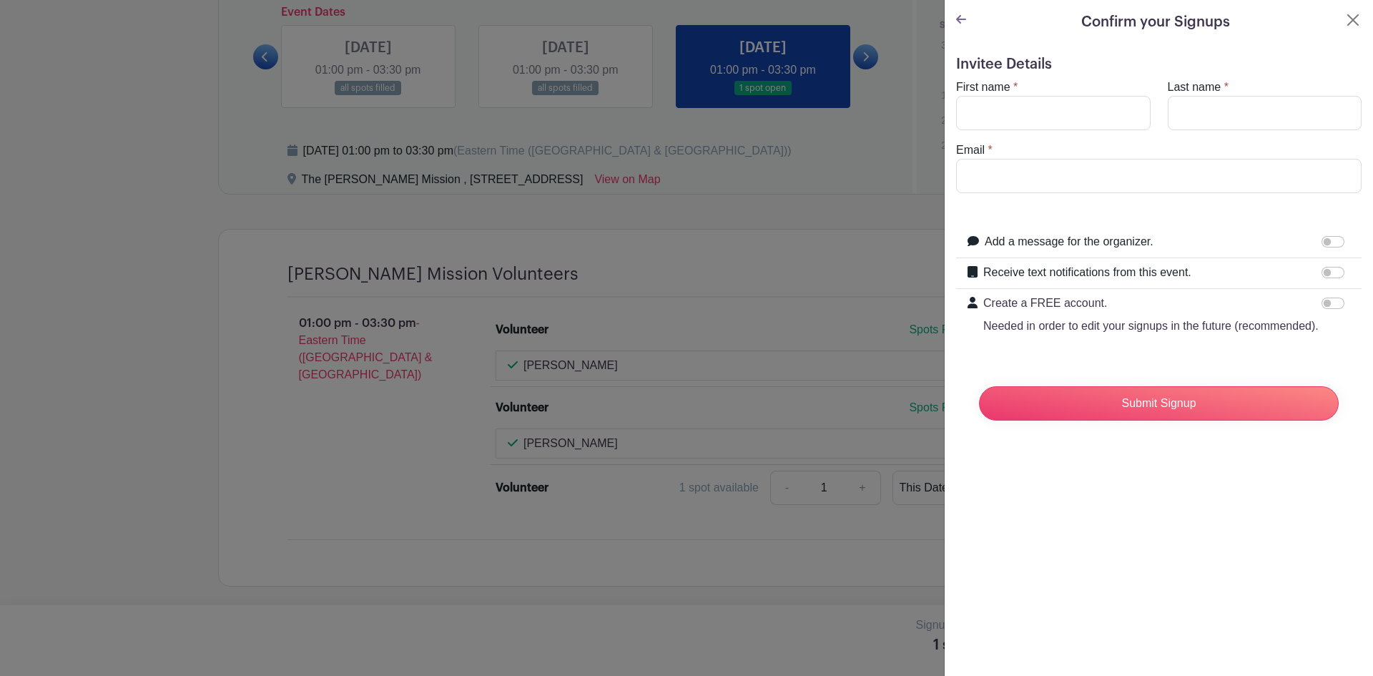
click at [981, 94] on label "First name" at bounding box center [983, 87] width 54 height 17
click at [981, 96] on input "First name" at bounding box center [1053, 113] width 194 height 34
click at [989, 108] on input "First name" at bounding box center [1053, 113] width 194 height 34
type input "[PERSON_NAME]"
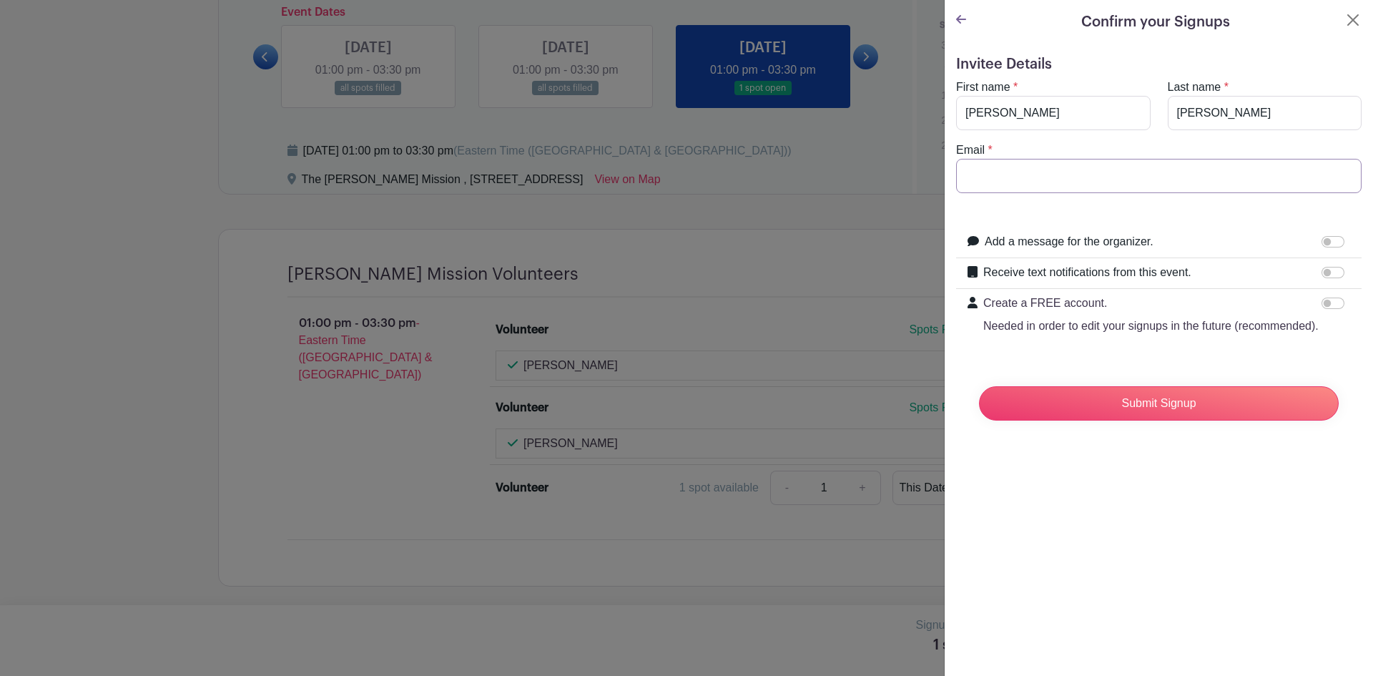
click at [1040, 177] on input "Email" at bounding box center [1158, 176] width 405 height 34
type input "[EMAIL_ADDRESS][DOMAIN_NAME]"
click at [1092, 420] on input "Submit Signup" at bounding box center [1159, 403] width 360 height 34
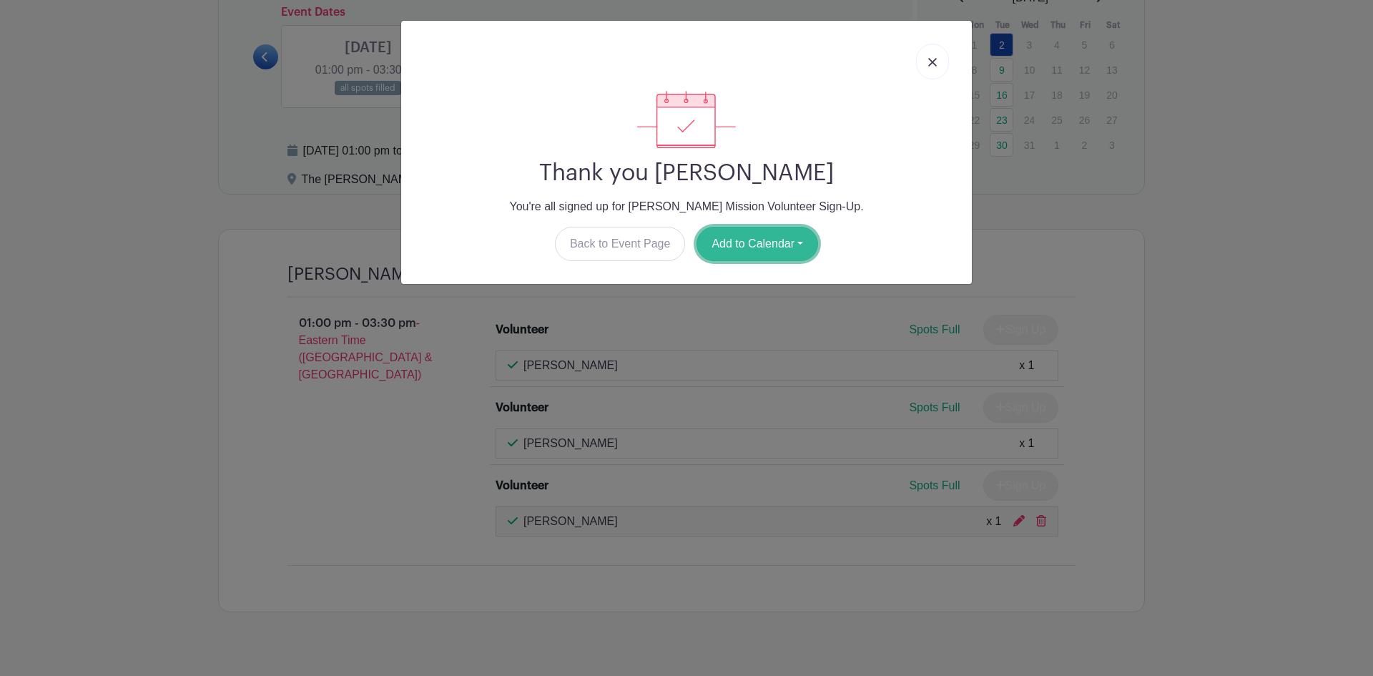
click at [755, 248] on button "Add to Calendar" at bounding box center [757, 244] width 122 height 34
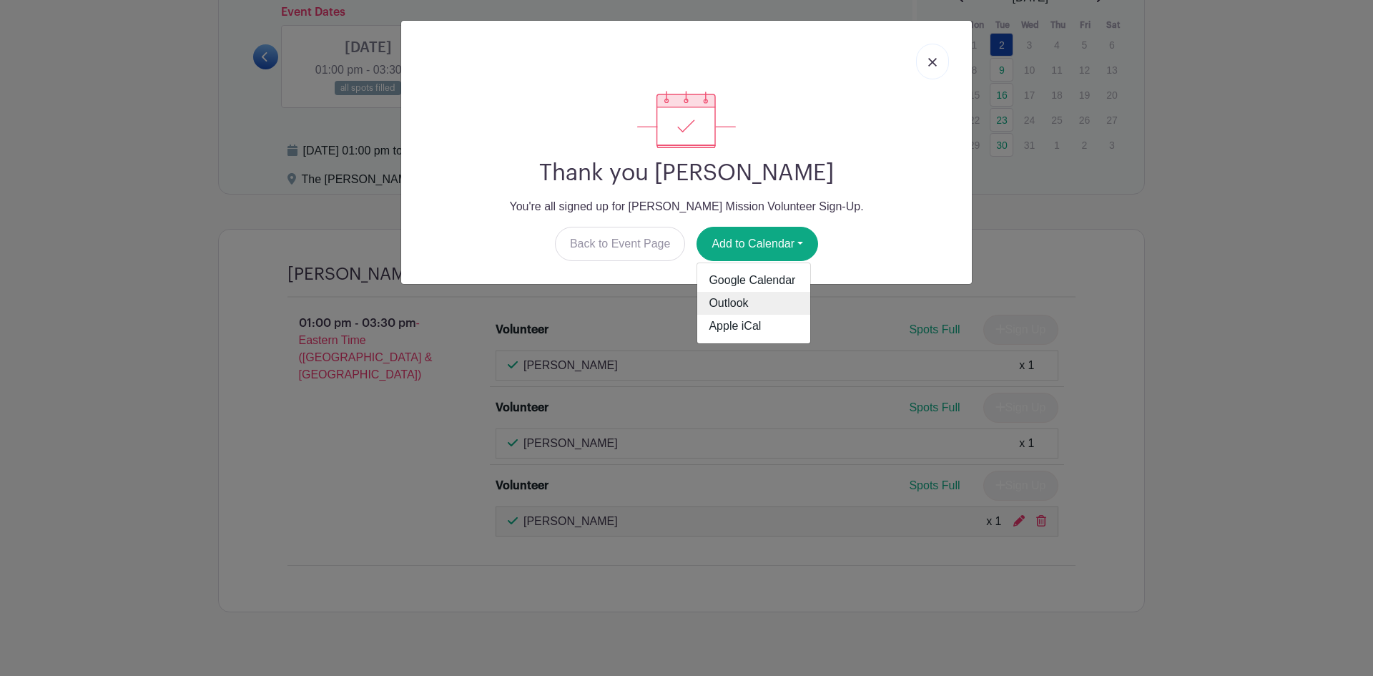
click at [742, 307] on link "Outlook" at bounding box center [753, 303] width 113 height 23
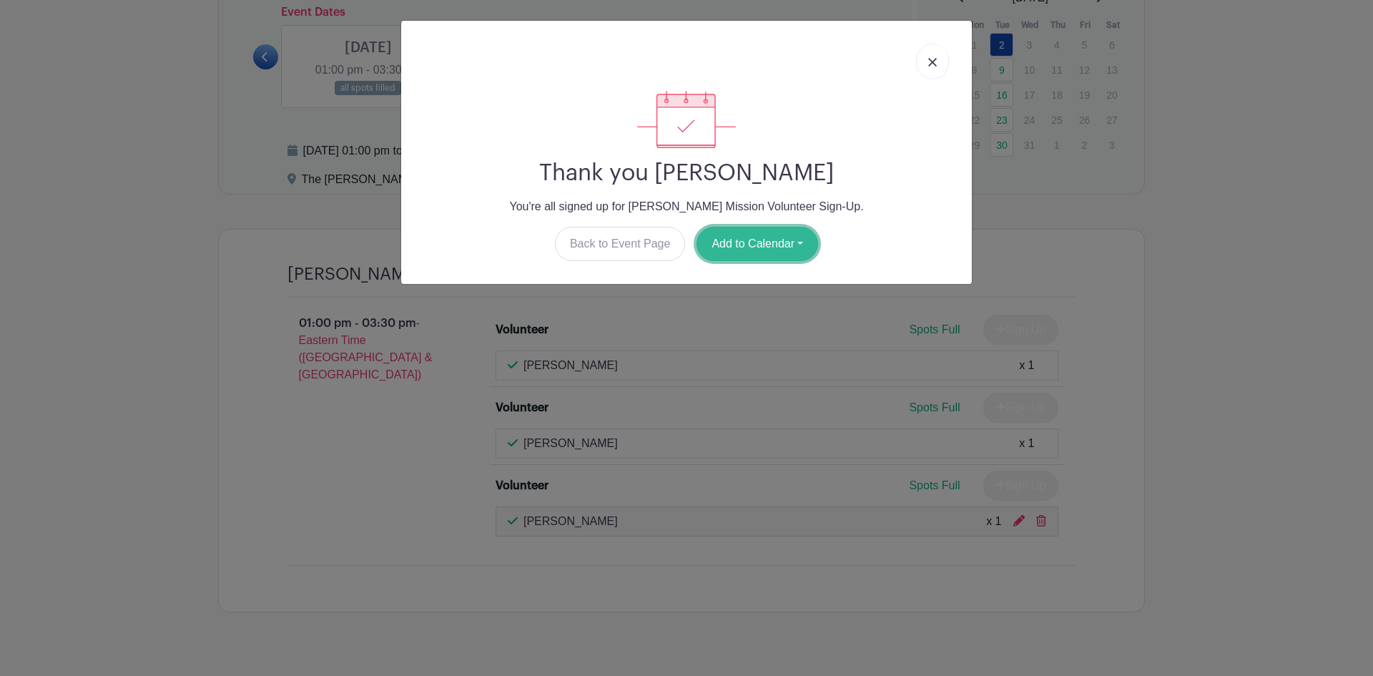
click at [802, 248] on button "Add to Calendar" at bounding box center [757, 244] width 122 height 34
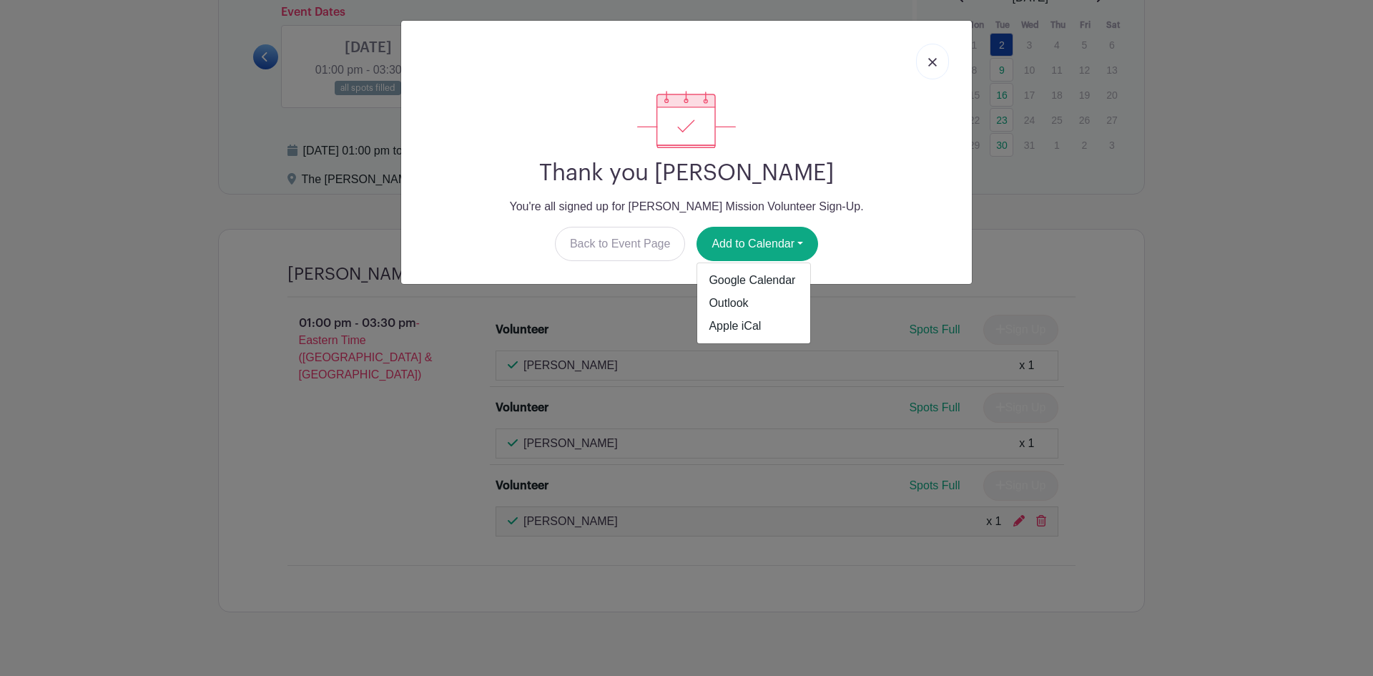
click at [70, 244] on div "Thank you [PERSON_NAME] You're all signed up for [PERSON_NAME] Mission Voluntee…" at bounding box center [686, 338] width 1373 height 676
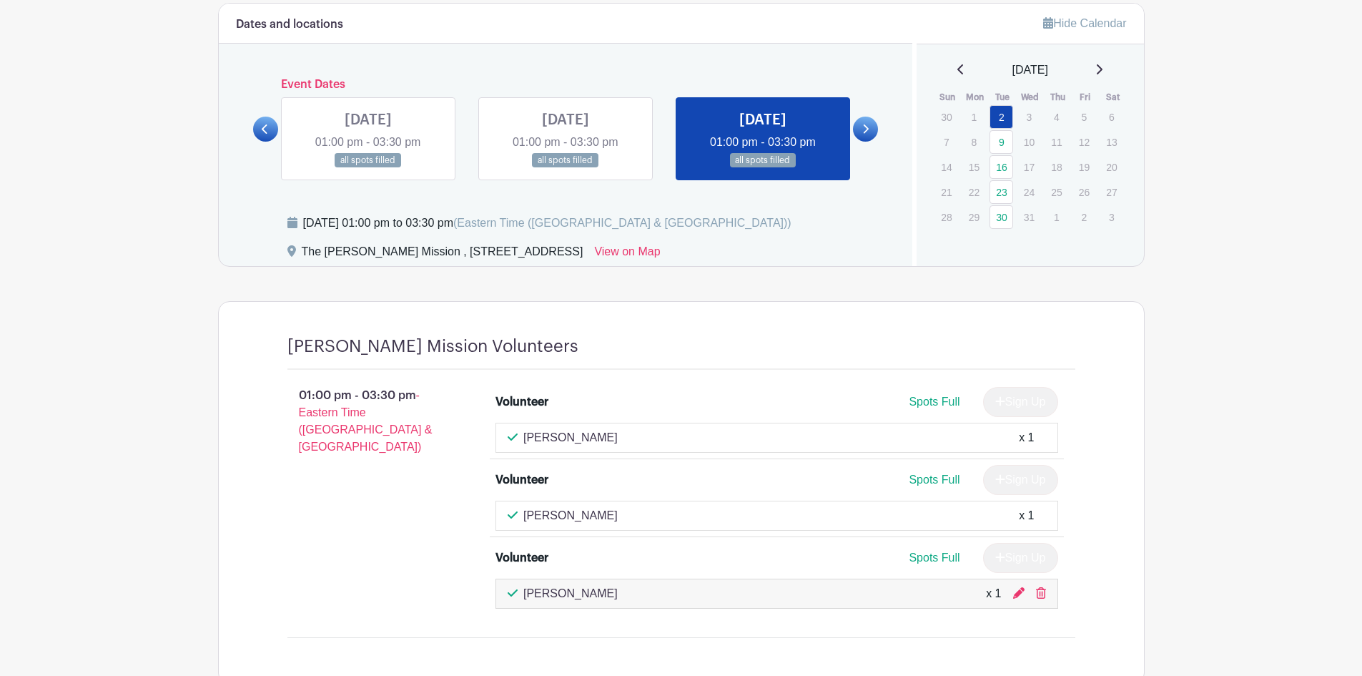
scroll to position [814, 0]
drag, startPoint x: 299, startPoint y: 247, endPoint x: 692, endPoint y: 253, distance: 393.3
click at [692, 253] on div "The [PERSON_NAME] Mission , [STREET_ADDRESS] View on Map" at bounding box center [591, 253] width 608 height 23
copy div "The [PERSON_NAME] Mission , [STREET_ADDRESS]"
